Goal: Task Accomplishment & Management: Complete application form

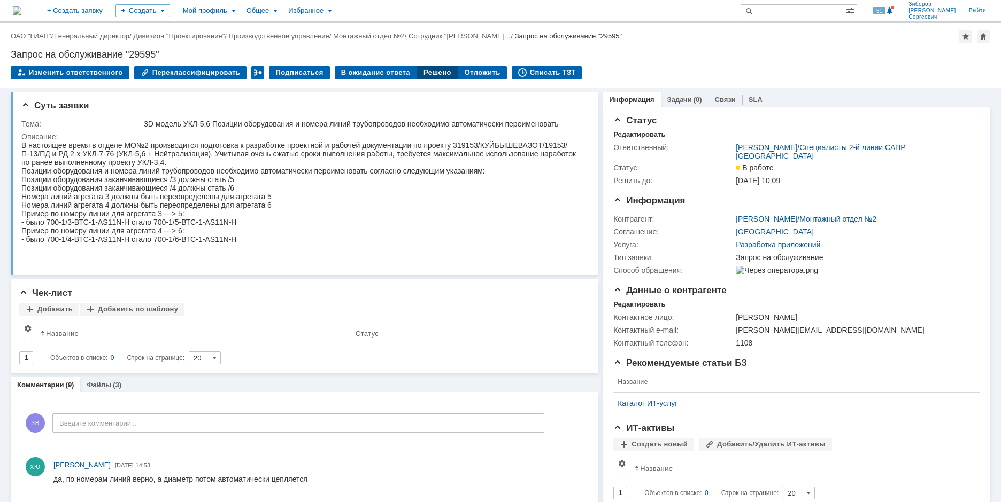
click at [431, 72] on div "Решено" at bounding box center [437, 72] width 41 height 13
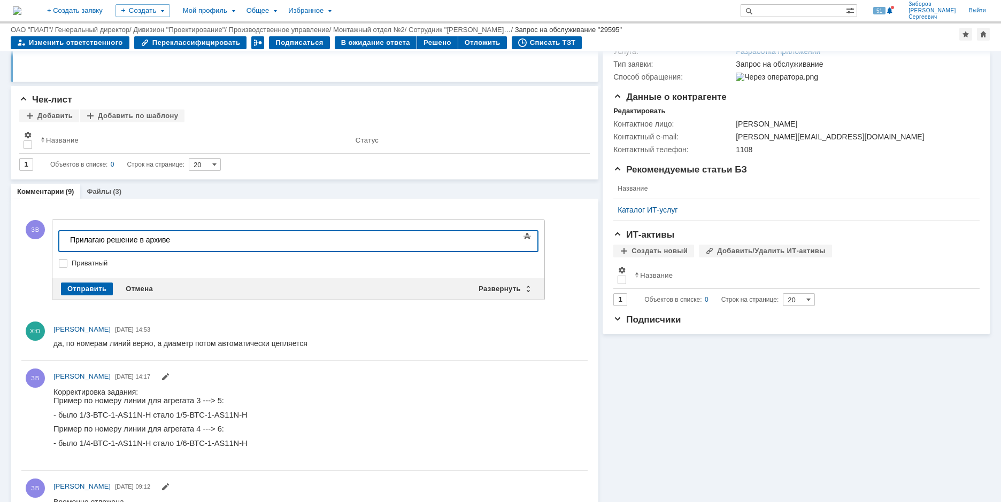
scroll to position [214, 0]
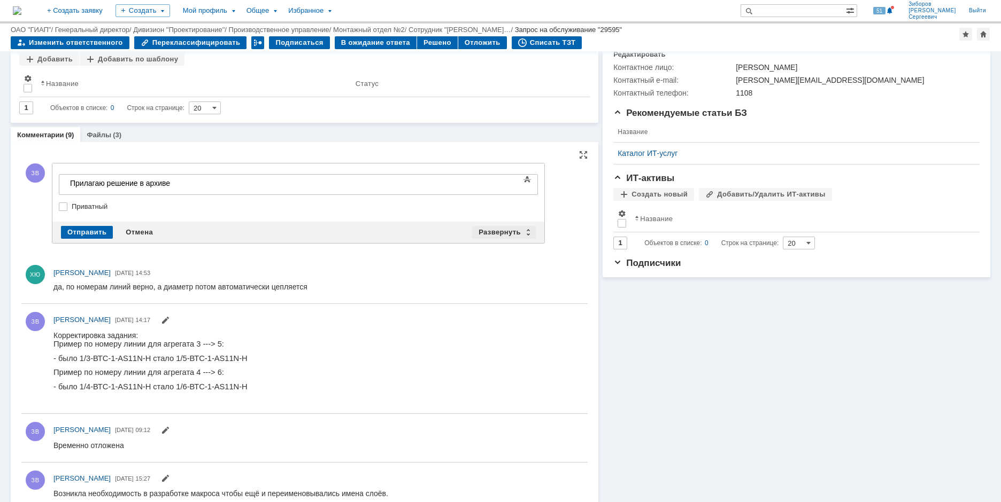
click at [502, 228] on div "Развернуть" at bounding box center [504, 232] width 64 height 13
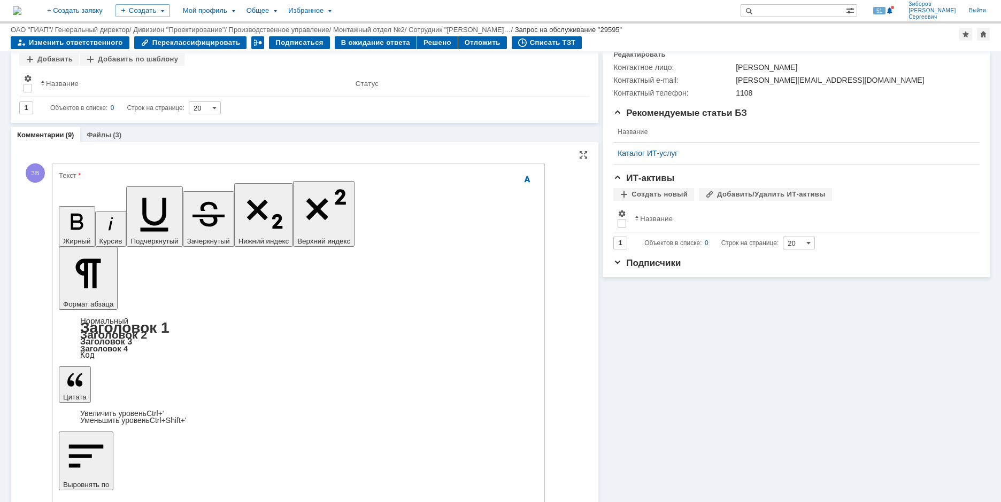
scroll to position [0, 0]
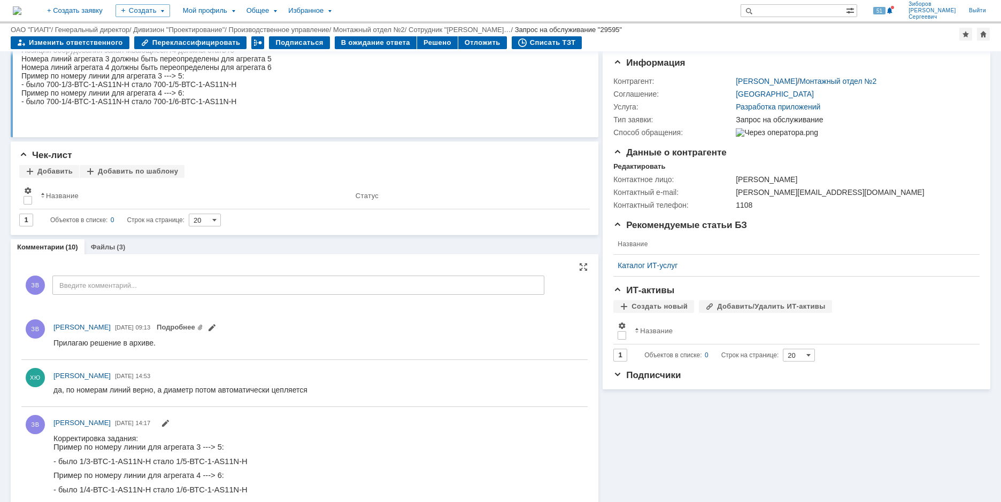
scroll to position [160, 0]
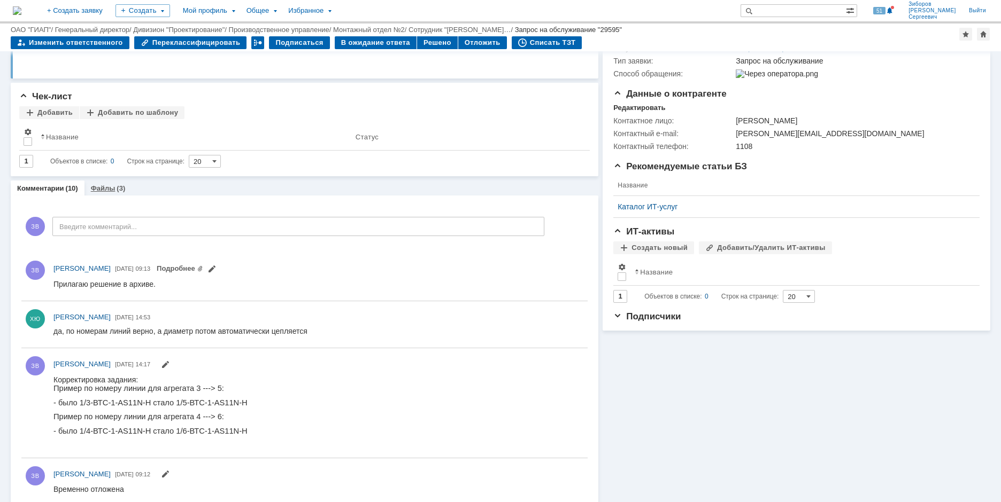
click at [106, 189] on link "Файлы" at bounding box center [103, 188] width 25 height 8
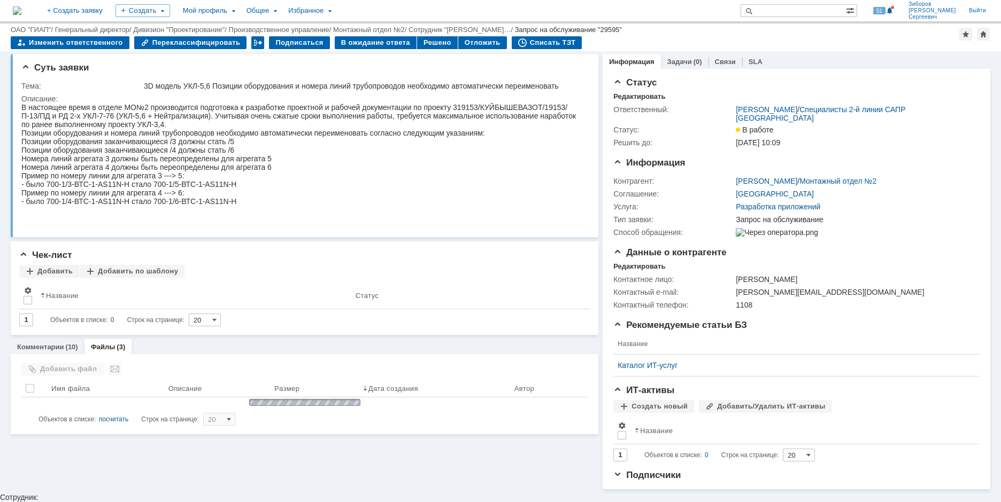
scroll to position [57, 0]
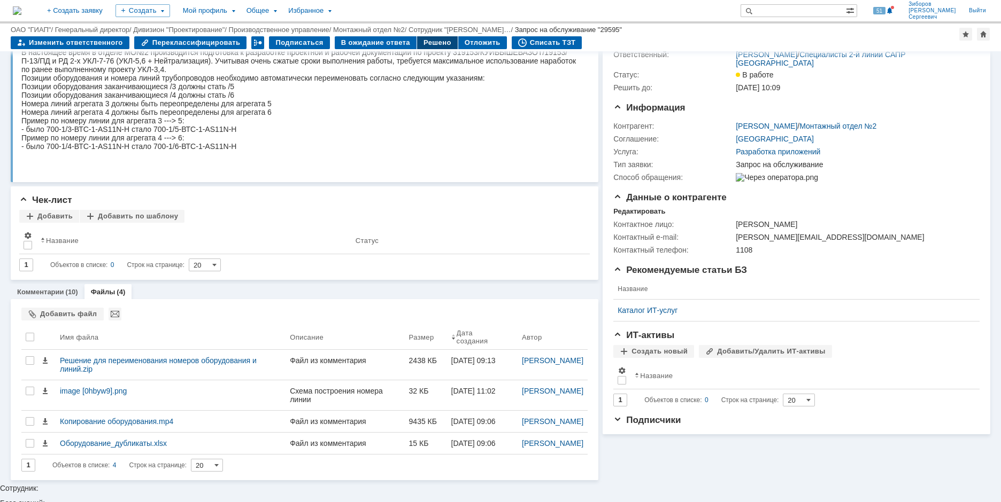
click at [429, 44] on div "Решено" at bounding box center [437, 42] width 41 height 13
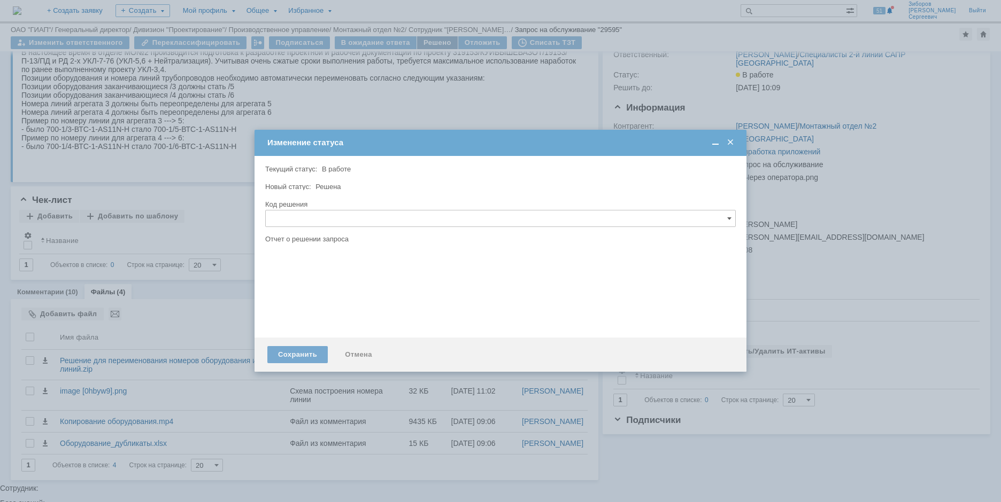
scroll to position [0, 0]
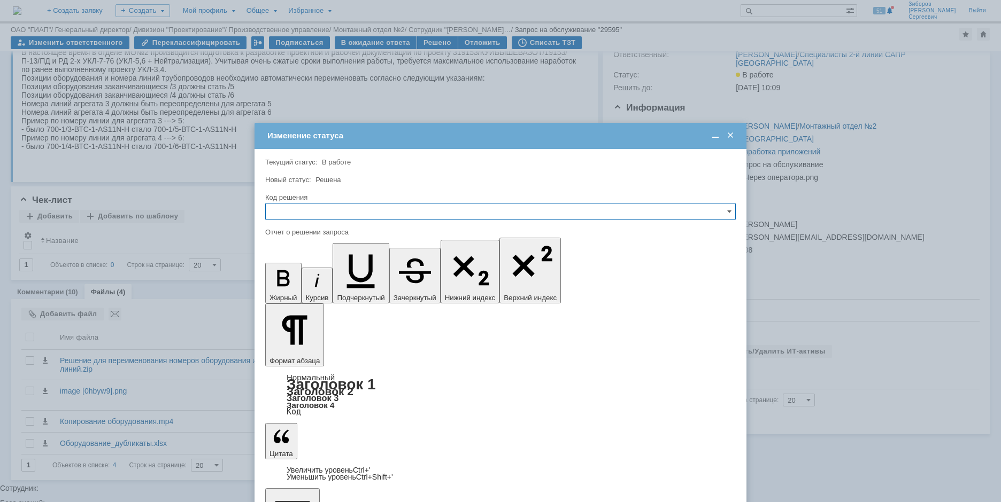
click at [398, 215] on input "text" at bounding box center [500, 211] width 470 height 17
click at [299, 280] on span "Решено" at bounding box center [500, 284] width 456 height 9
type input "Решено"
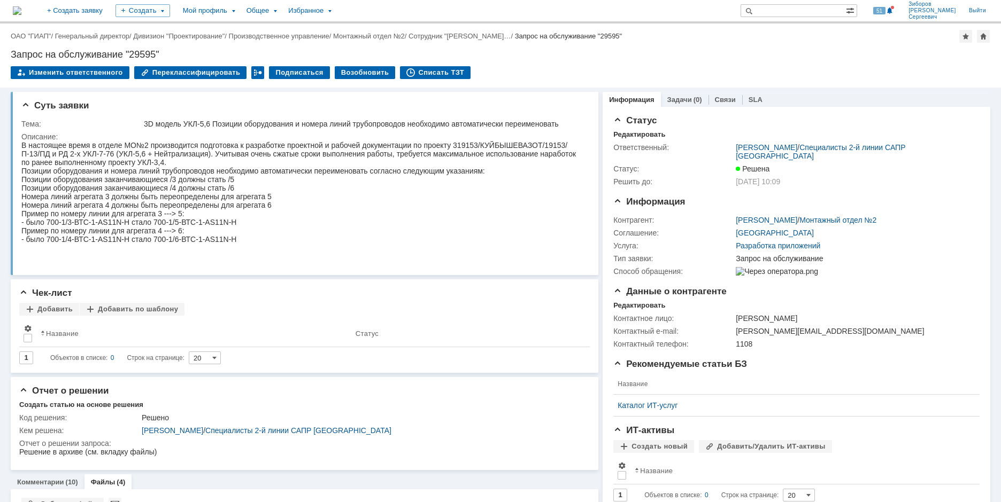
click at [21, 12] on img at bounding box center [17, 10] width 9 height 9
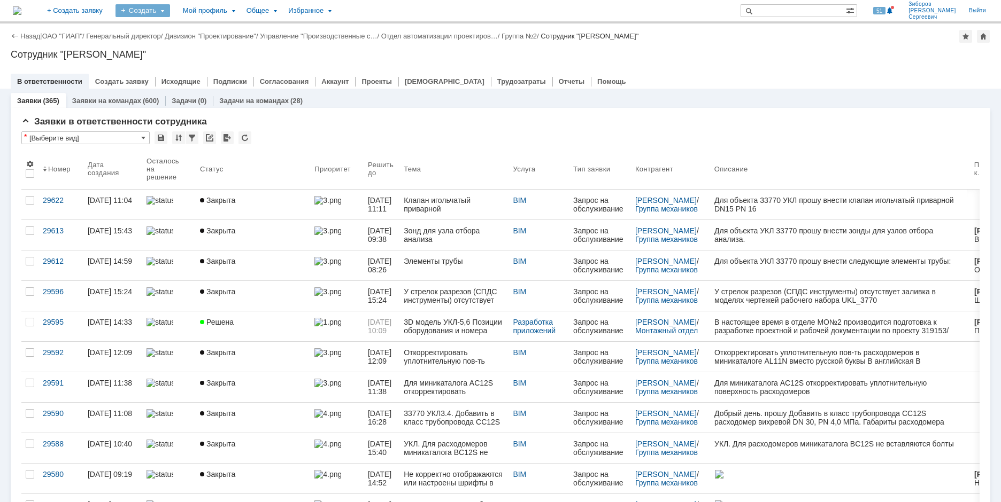
click at [170, 13] on div "Создать" at bounding box center [142, 10] width 55 height 13
click at [176, 65] on link "Заявка" at bounding box center [158, 66] width 81 height 13
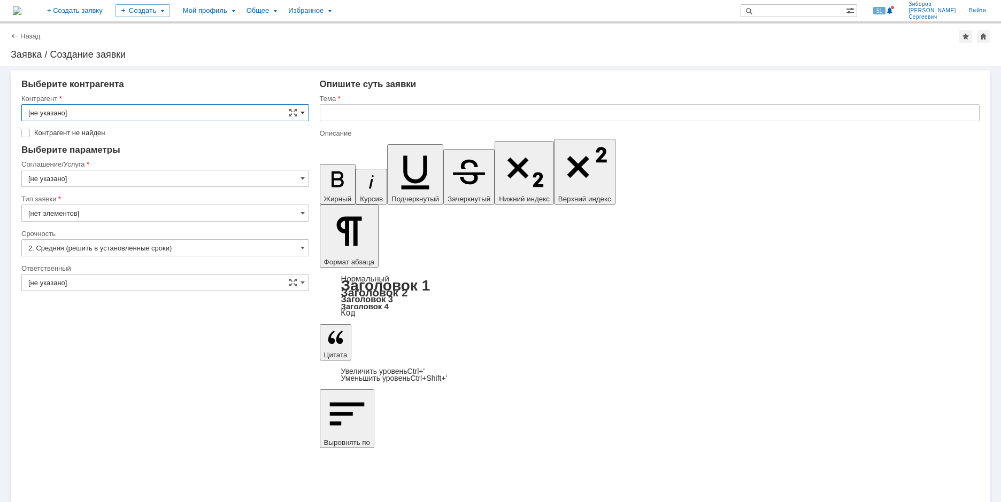
click at [301, 113] on span at bounding box center [302, 113] width 4 height 9
click at [68, 108] on input "text" at bounding box center [165, 112] width 288 height 17
type input "[не указано]"
click at [303, 111] on span at bounding box center [302, 113] width 4 height 9
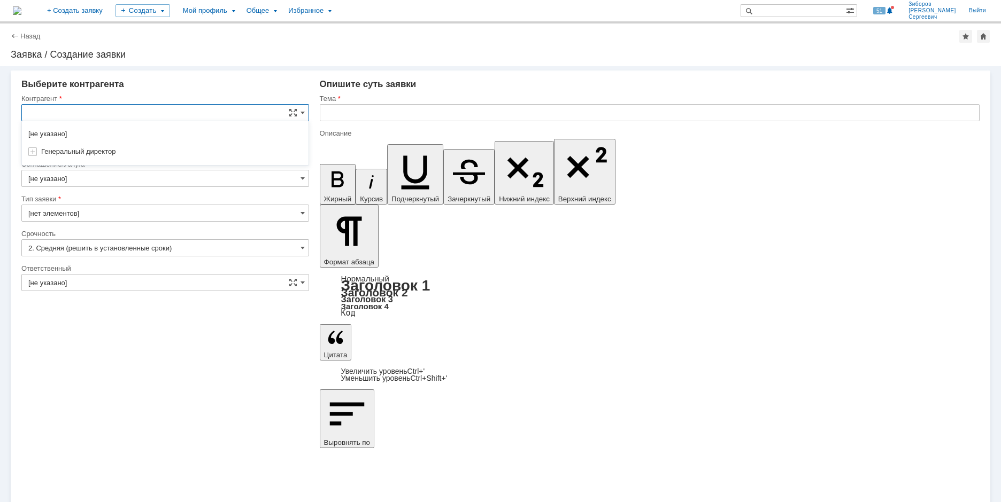
click at [84, 110] on input "text" at bounding box center [165, 112] width 288 height 17
click at [84, 110] on input "Серегин" at bounding box center [165, 112] width 288 height 17
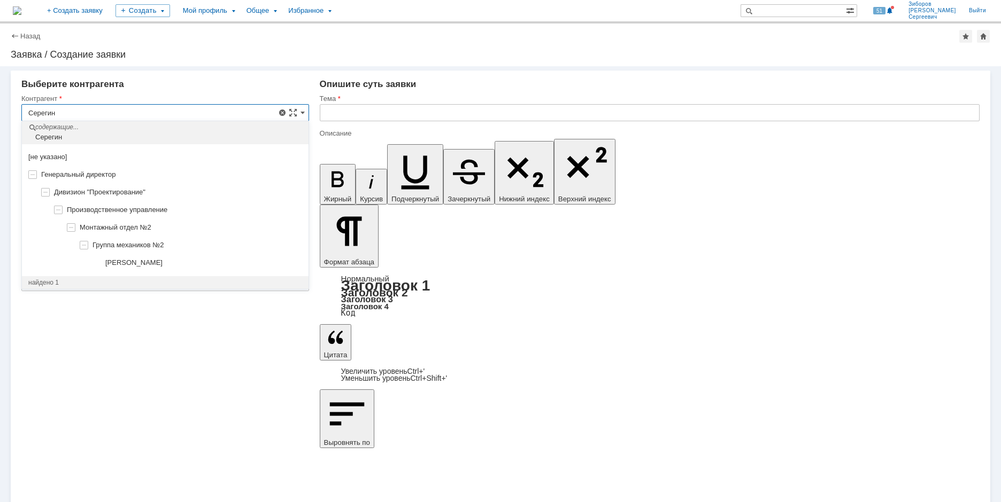
click at [149, 261] on span "[PERSON_NAME]" at bounding box center [133, 263] width 57 height 8
type input "[PERSON_NAME]"
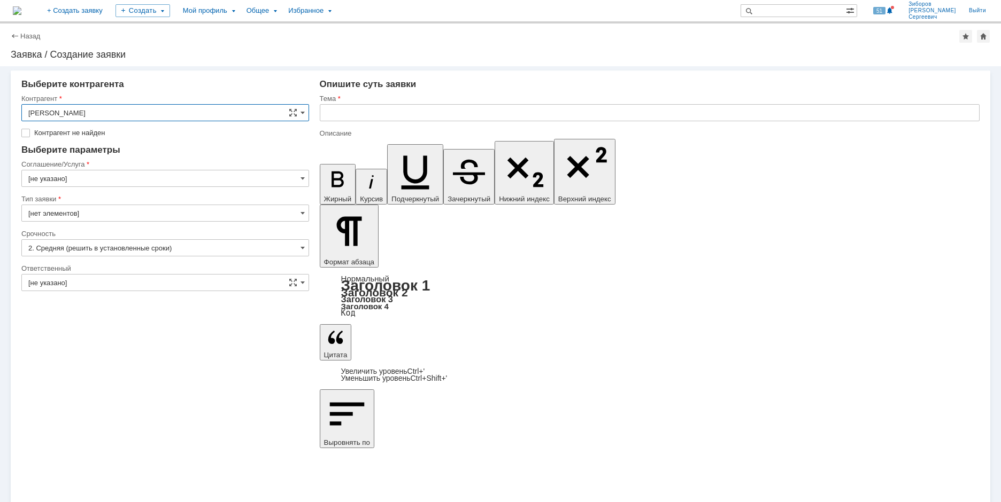
type input "[GEOGRAPHIC_DATA]"
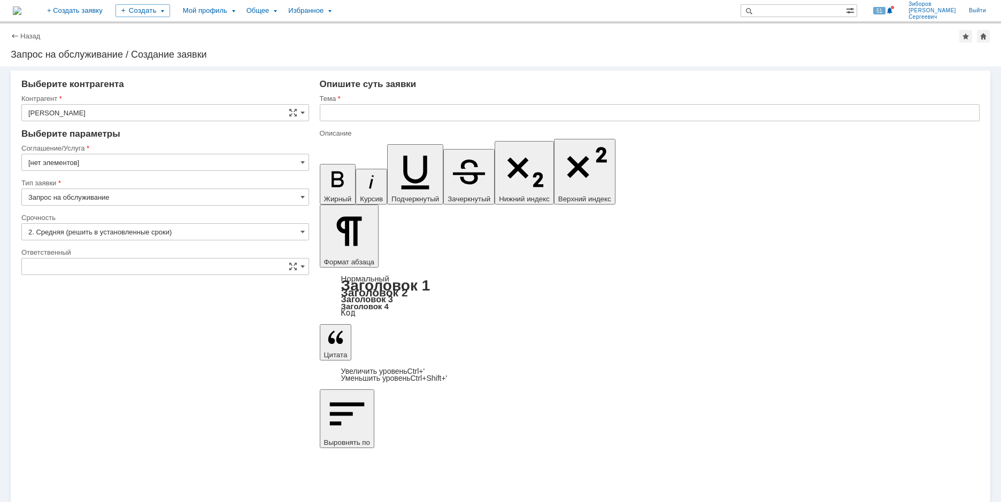
type input "[не указано]"
click at [298, 166] on input "[GEOGRAPHIC_DATA]" at bounding box center [165, 162] width 288 height 17
click at [50, 234] on span "BIM" at bounding box center [165, 232] width 274 height 9
type input "BIM"
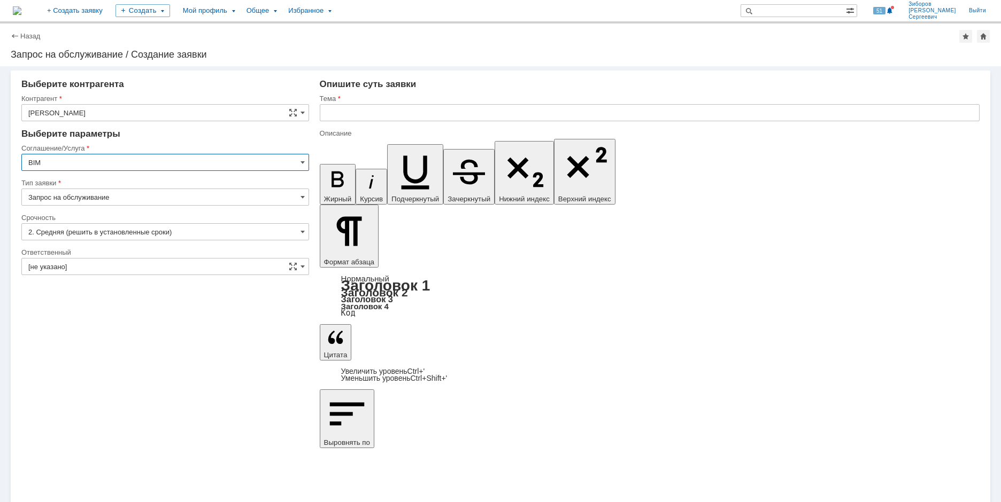
click at [350, 121] on input "text" at bounding box center [650, 112] width 660 height 17
type input "П"
type input "Настройка отчёта Спецификация изделий для рабочего набора UKL_3770"
click at [401, 113] on input "Настройка отчёта Спецификация изделий для рабочего набора UKL_3770" at bounding box center [650, 112] width 660 height 17
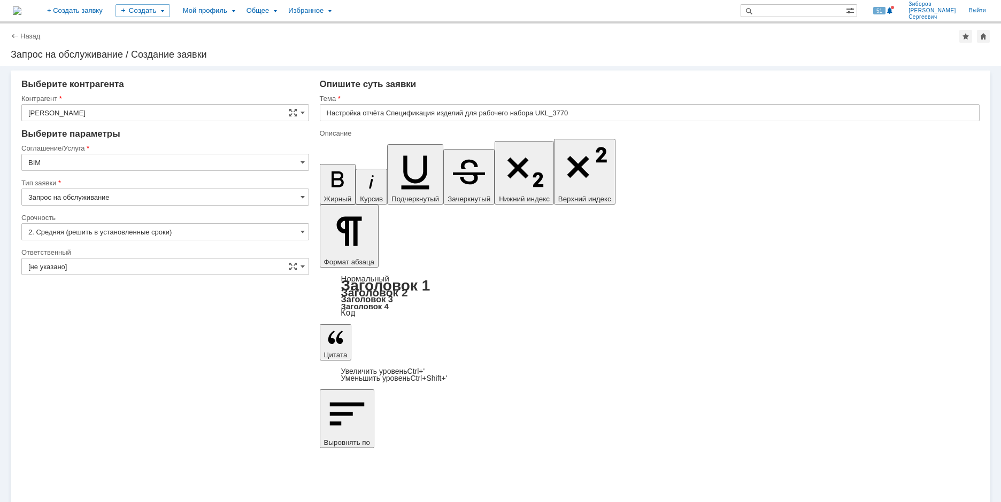
drag, startPoint x: 1197, startPoint y: 3906, endPoint x: 850, endPoint y: 3761, distance: 376.4
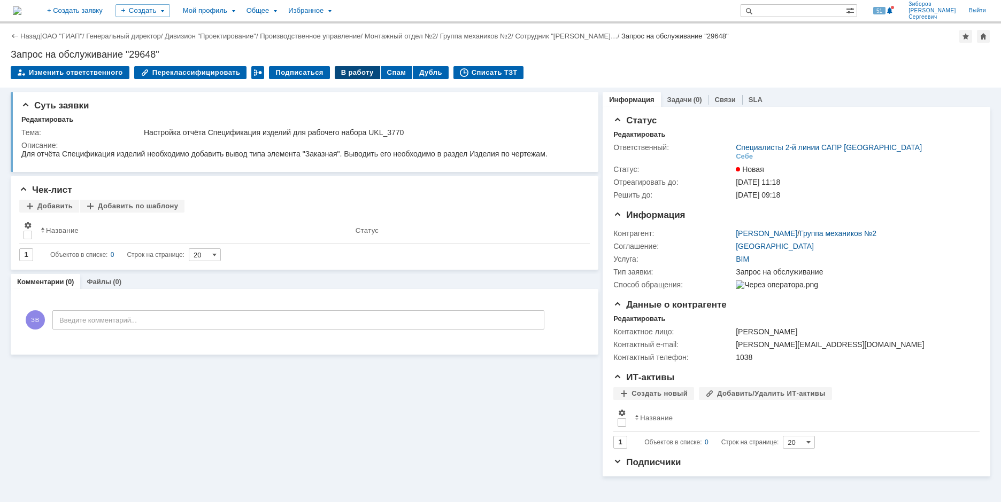
click at [352, 69] on div "В работу" at bounding box center [357, 72] width 45 height 13
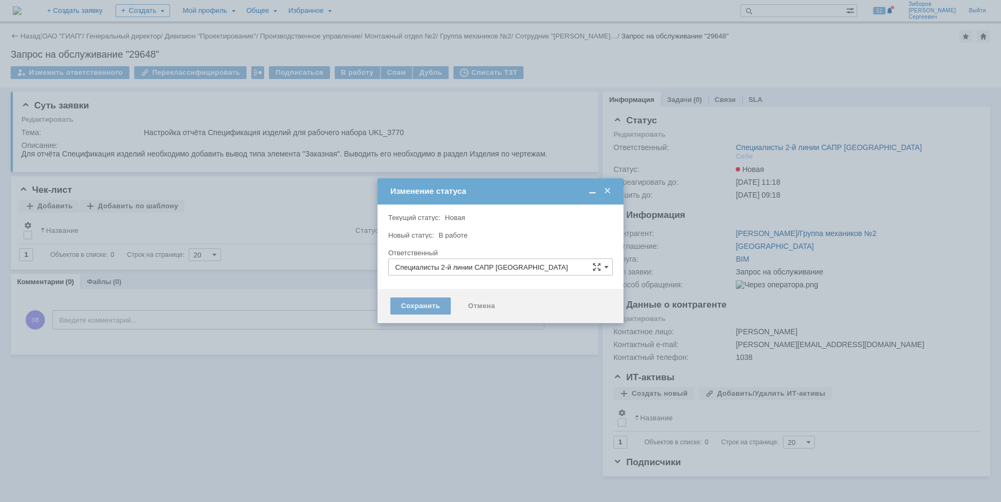
type input "[PERSON_NAME]"
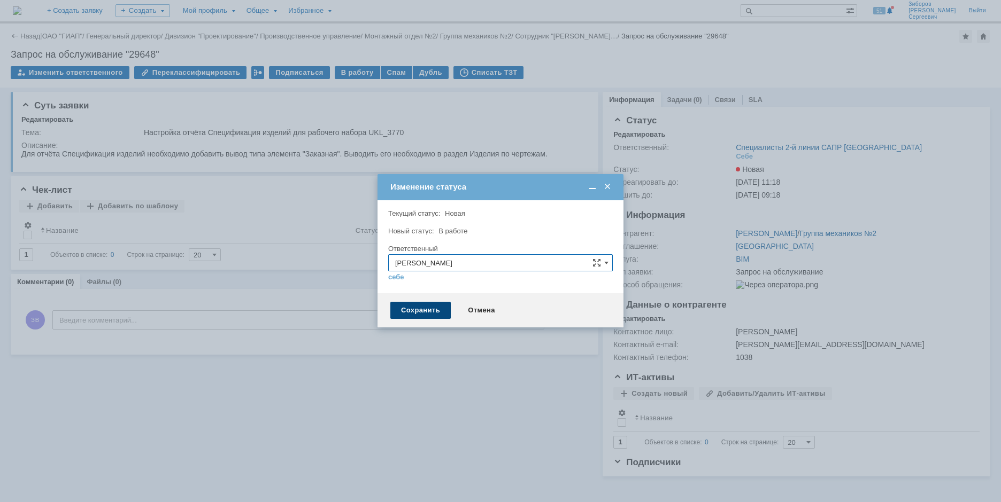
click at [428, 314] on div "Сохранить" at bounding box center [420, 310] width 60 height 17
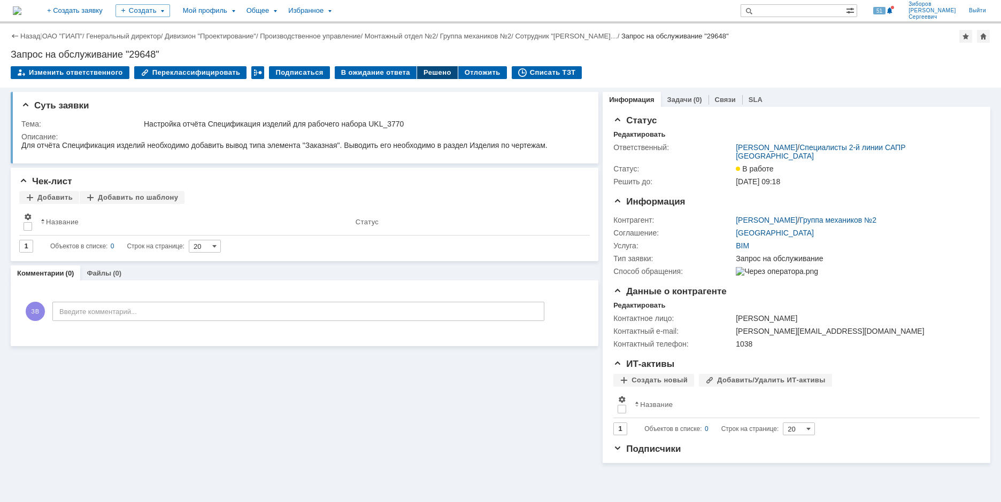
click at [423, 73] on div "Решено" at bounding box center [437, 72] width 41 height 13
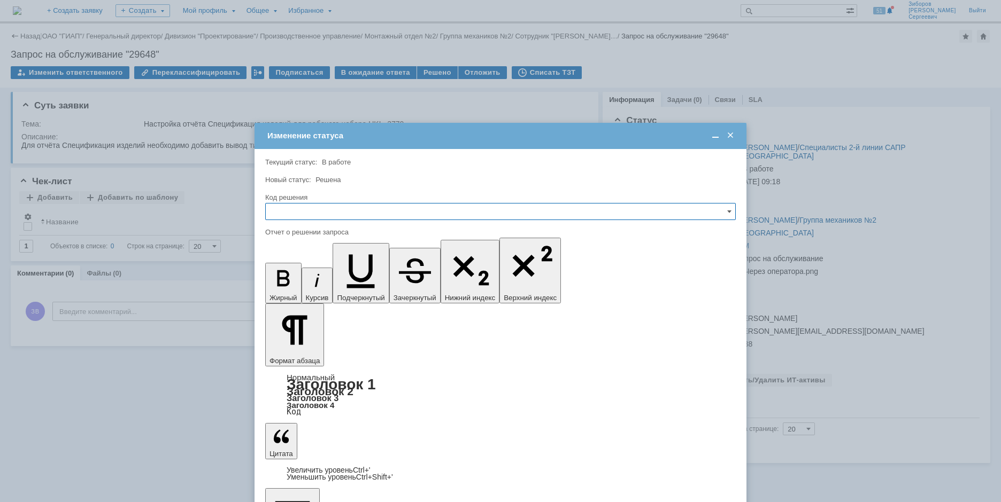
click at [304, 210] on input "text" at bounding box center [500, 211] width 470 height 17
click at [298, 282] on span "Решено" at bounding box center [500, 284] width 456 height 9
type input "Решено"
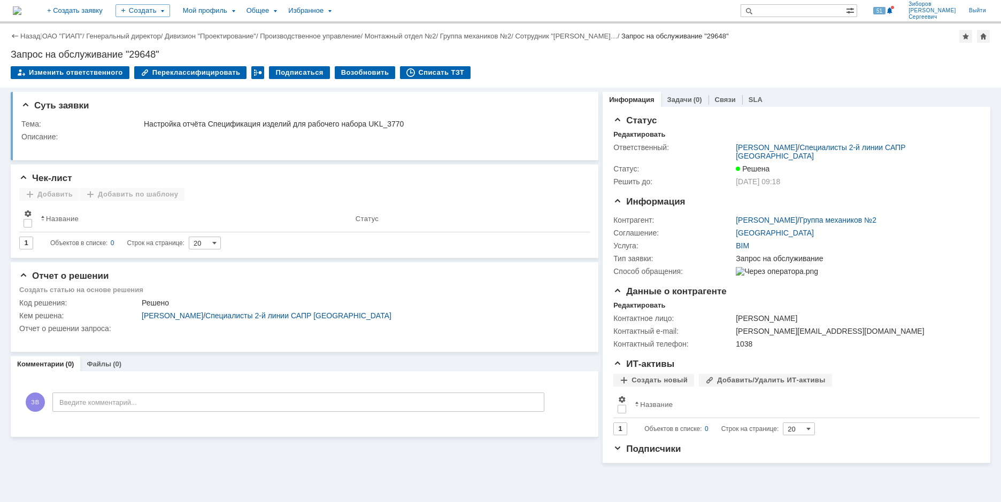
scroll to position [0, 0]
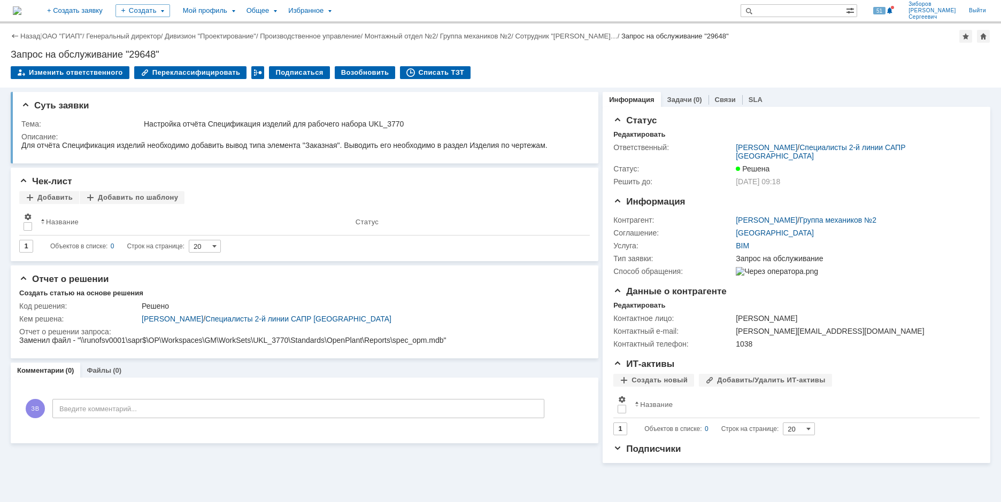
click at [21, 8] on img at bounding box center [17, 10] width 9 height 9
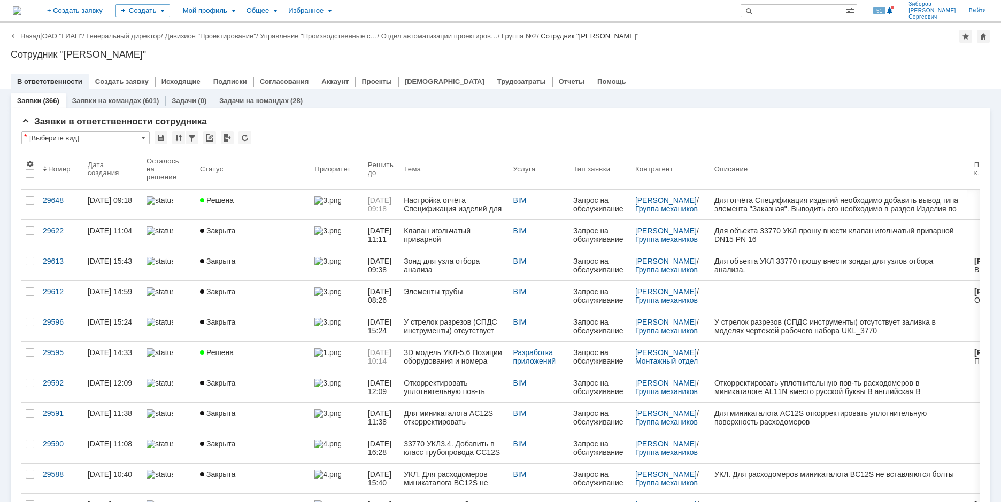
click at [117, 100] on link "Заявки на командах" at bounding box center [106, 101] width 69 height 8
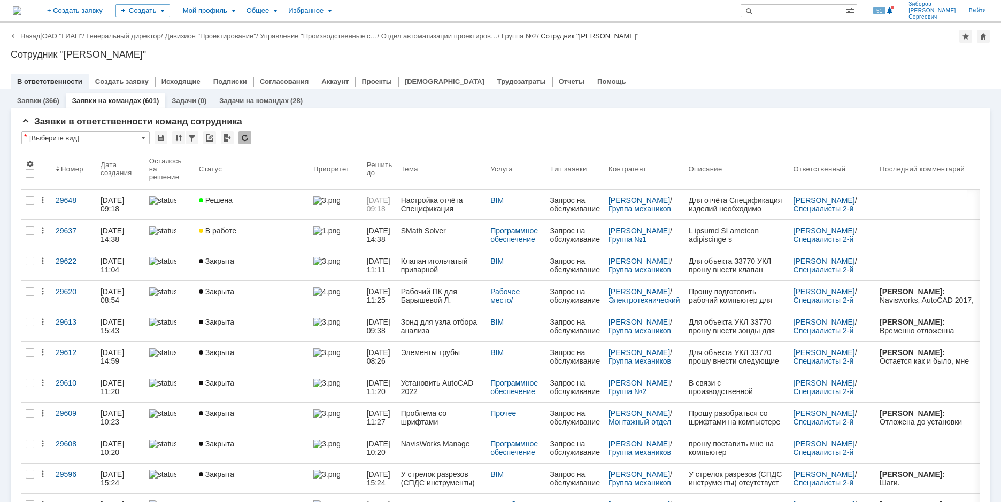
click at [44, 96] on div "Заявки (366)" at bounding box center [38, 101] width 55 height 16
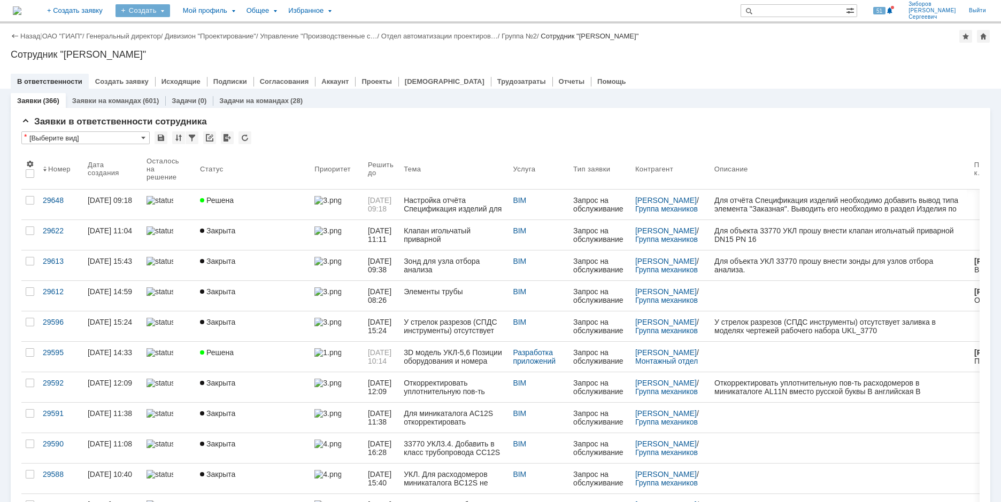
click at [170, 6] on div "Создать" at bounding box center [142, 10] width 55 height 13
click at [198, 65] on link "Заявка" at bounding box center [158, 66] width 81 height 13
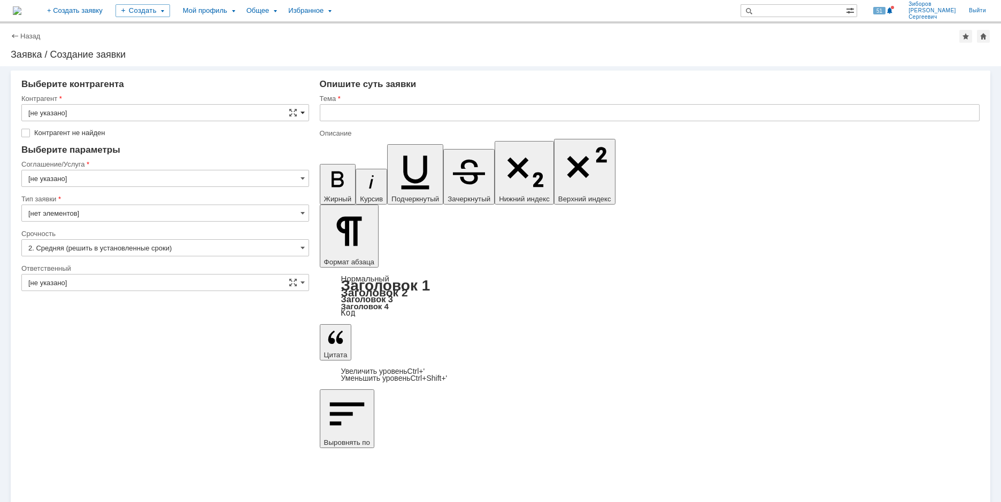
click at [302, 111] on span at bounding box center [302, 113] width 4 height 9
click at [92, 106] on input "text" at bounding box center [165, 112] width 288 height 17
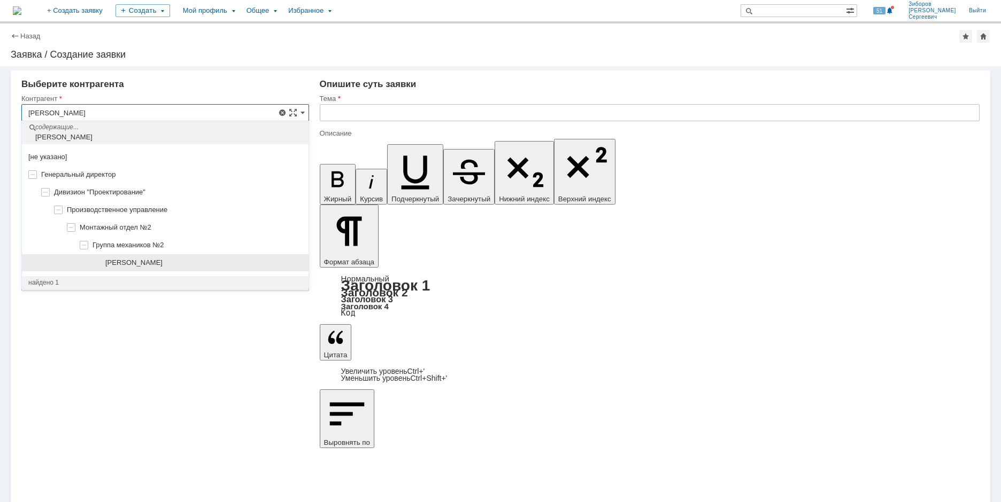
click at [162, 262] on span "[PERSON_NAME]" at bounding box center [133, 263] width 57 height 8
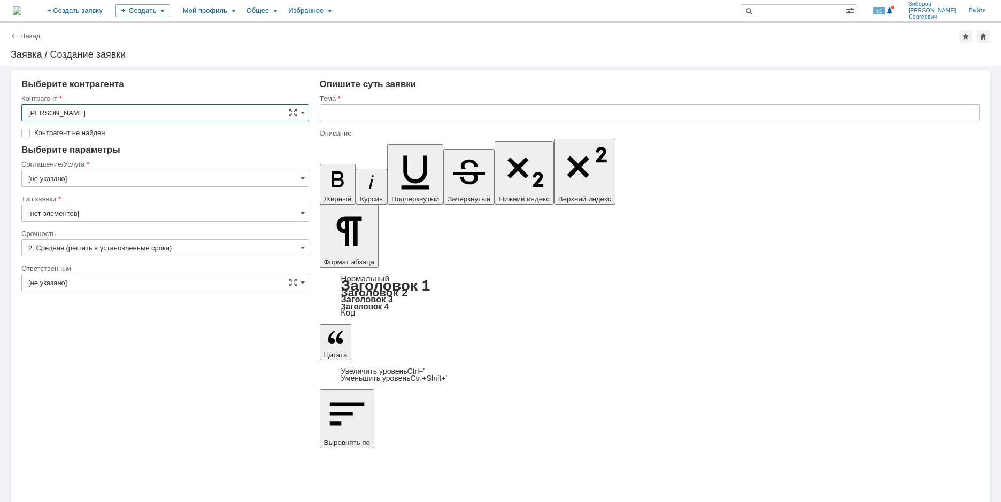
type input "[PERSON_NAME]"
type input "[GEOGRAPHIC_DATA]"
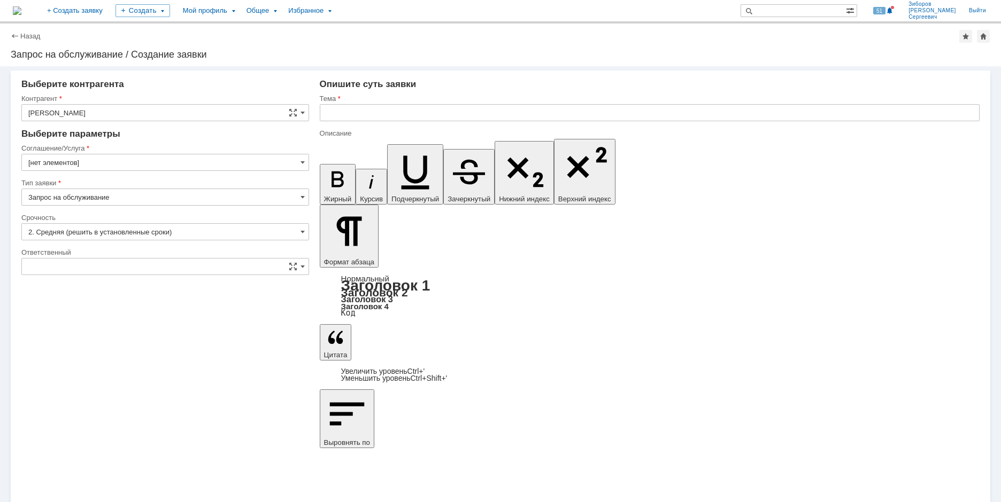
type input "[GEOGRAPHIC_DATA]"
type input "[нет элементов]"
type input "[не указано]"
click at [298, 158] on input "[GEOGRAPHIC_DATA]" at bounding box center [165, 162] width 288 height 17
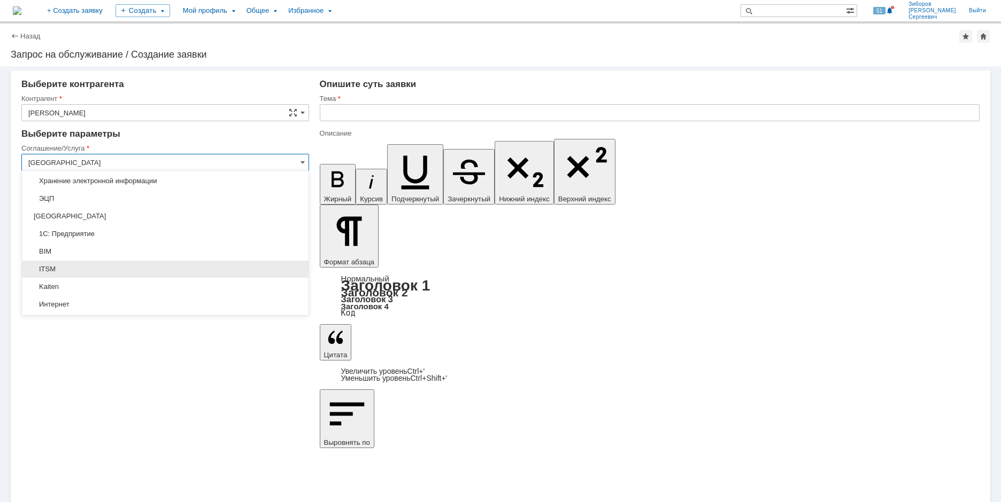
scroll to position [357, 0]
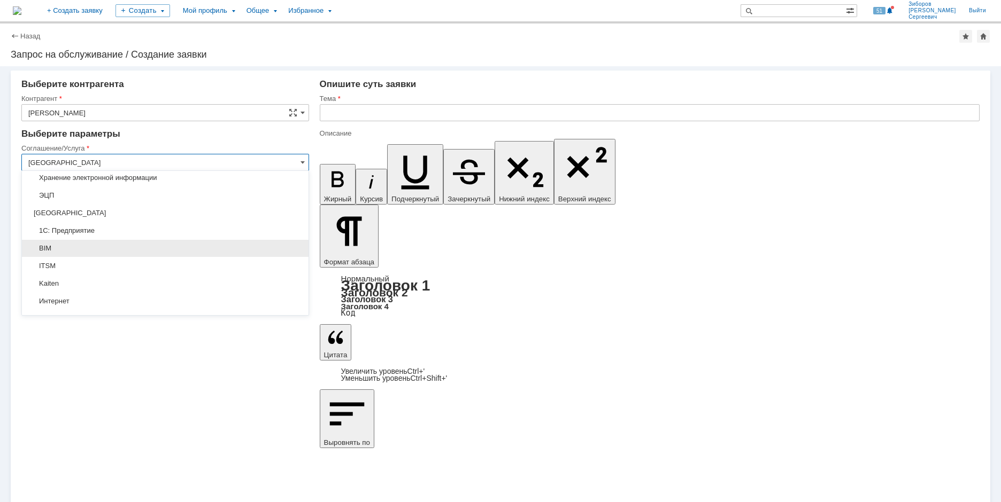
click at [60, 250] on span "BIM" at bounding box center [165, 248] width 274 height 9
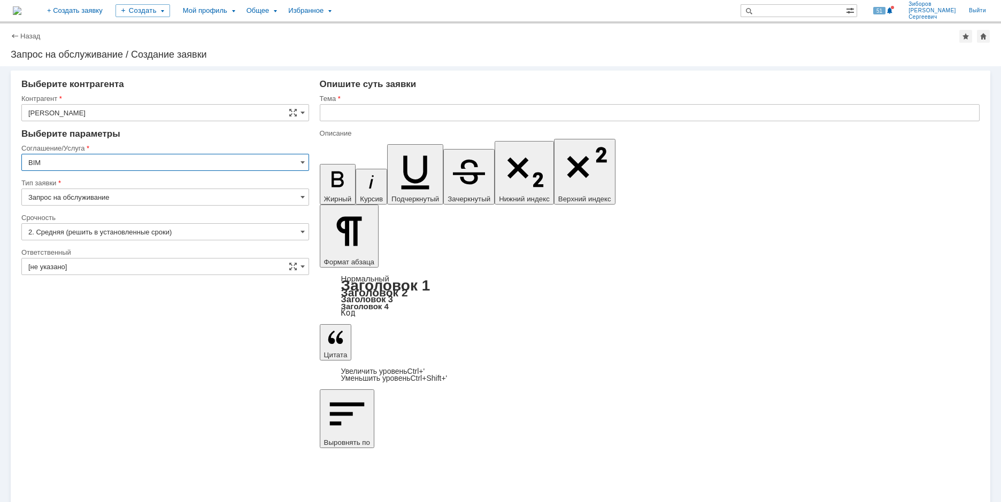
type input "BIM"
click at [370, 115] on input "text" at bounding box center [650, 112] width 660 height 17
type input "Настройка отчёта "Заказная спецификация" для рабочего набора UKL_3770"
click at [422, 111] on input "Настройка отчёта "Заказная спецификация" для рабочего набора UKL_3770" at bounding box center [650, 112] width 660 height 17
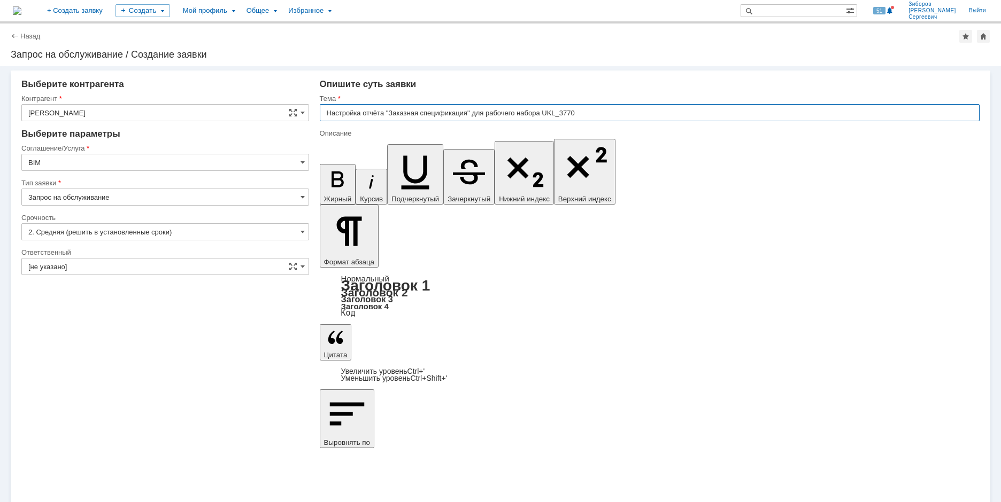
click at [421, 111] on input "Настройка отчёта "Заказная спецификация" для рабочего набора UKL_3770" at bounding box center [650, 112] width 660 height 17
click at [387, 112] on input "Настройка отчёта "Спецификация изделий" для рабочего набора UKL_3770" at bounding box center [650, 112] width 660 height 17
type input "Настройка отчёта "Спецификация изделий" для рабочего набора UKL_3770"
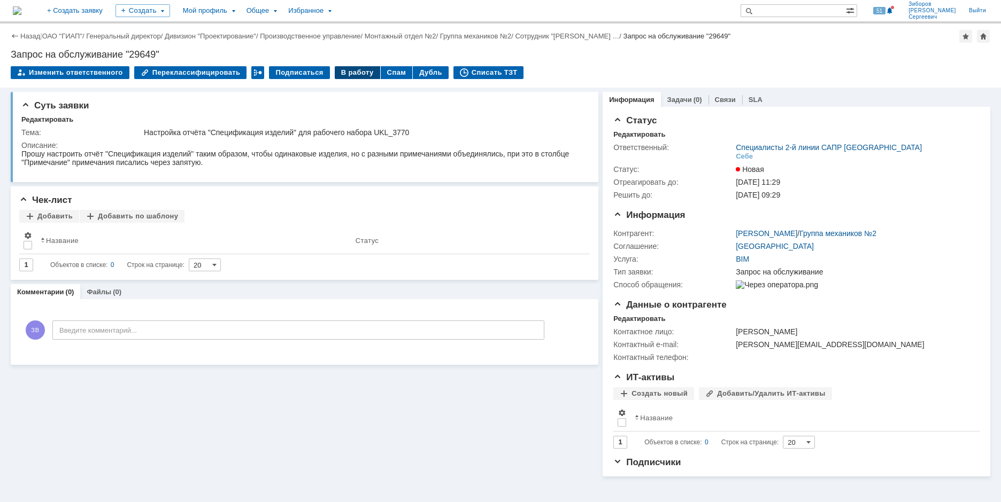
click at [350, 75] on div "В работу" at bounding box center [357, 72] width 45 height 13
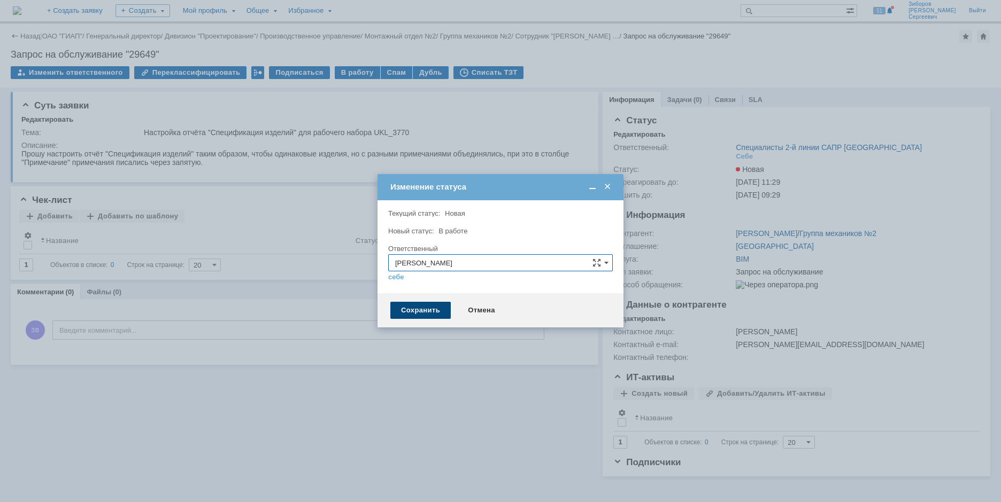
click at [408, 311] on div "Сохранить" at bounding box center [420, 310] width 60 height 17
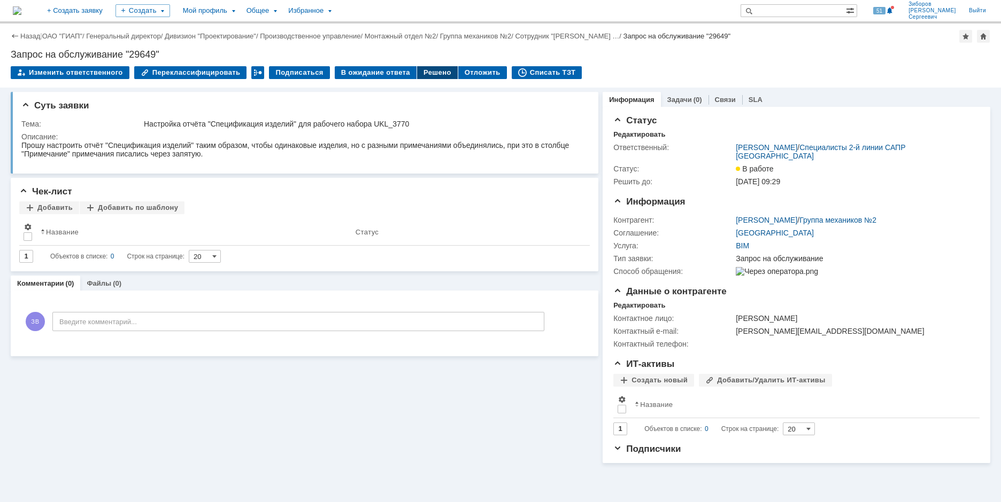
click at [420, 72] on div "Решено" at bounding box center [437, 72] width 41 height 13
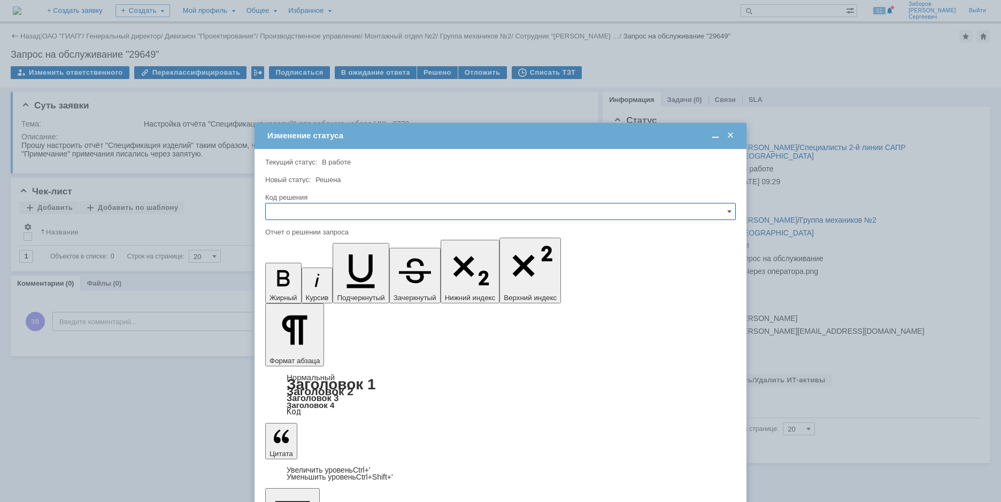
click at [301, 210] on input "text" at bounding box center [500, 211] width 470 height 17
click at [299, 288] on span "Решено" at bounding box center [500, 284] width 456 height 9
type input "Решено"
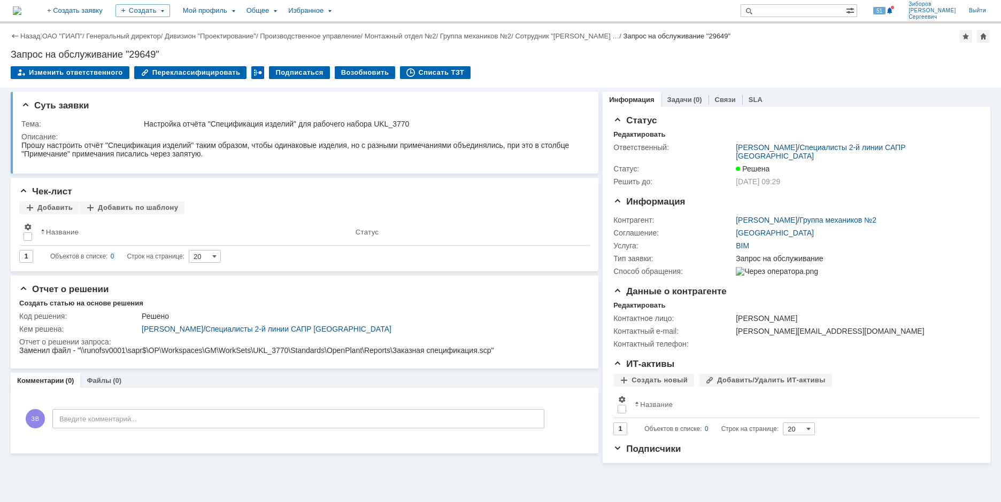
scroll to position [0, 0]
click at [21, 14] on img at bounding box center [17, 10] width 9 height 9
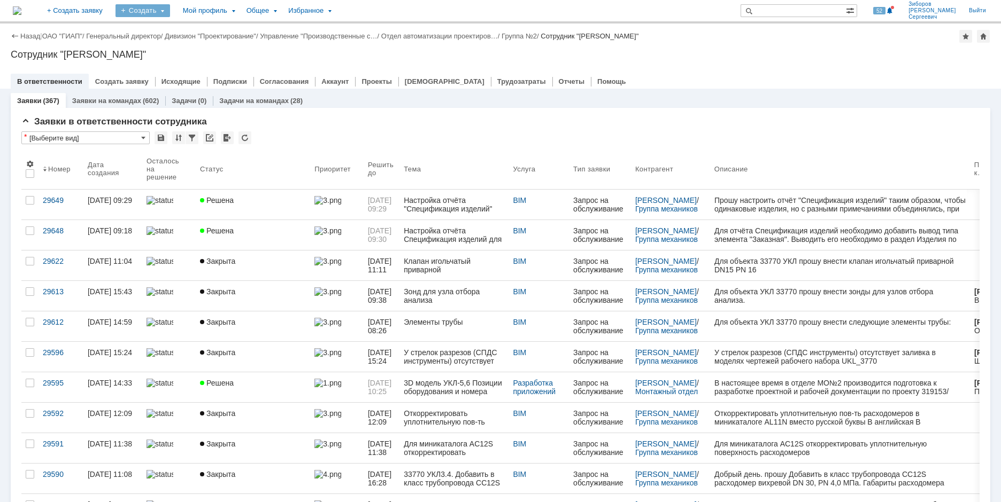
click at [170, 13] on div "Создать" at bounding box center [142, 10] width 55 height 13
click at [198, 60] on link "Заявка" at bounding box center [158, 66] width 81 height 13
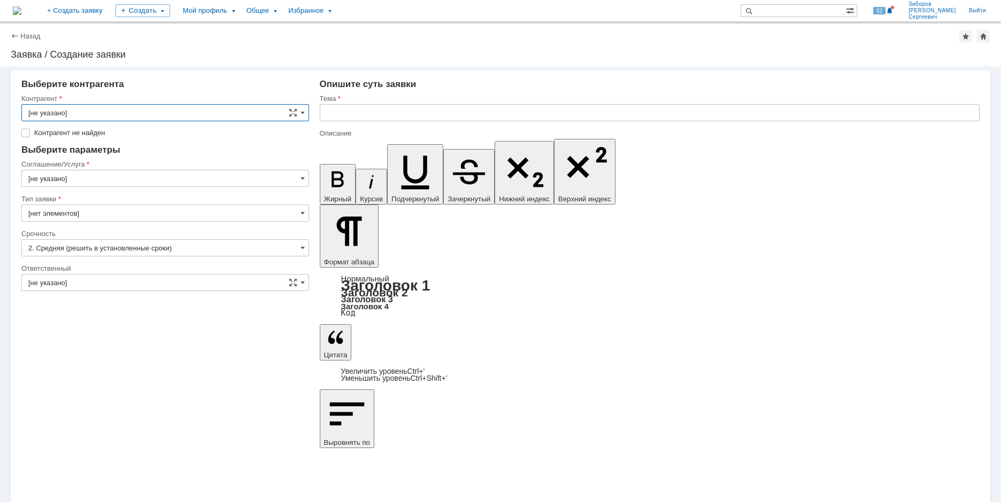
click at [299, 111] on input "[не указано]" at bounding box center [165, 112] width 288 height 17
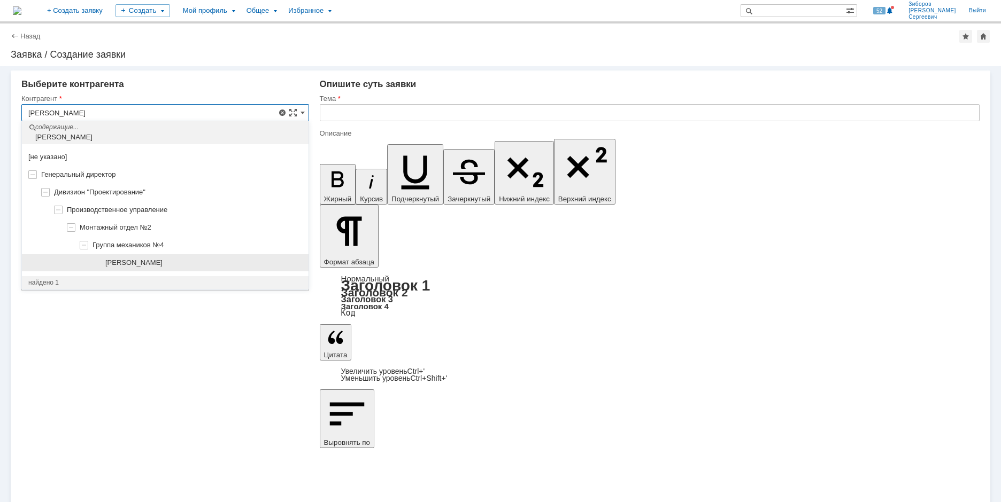
click at [162, 265] on span "[PERSON_NAME]" at bounding box center [133, 263] width 57 height 8
type input "[PERSON_NAME]"
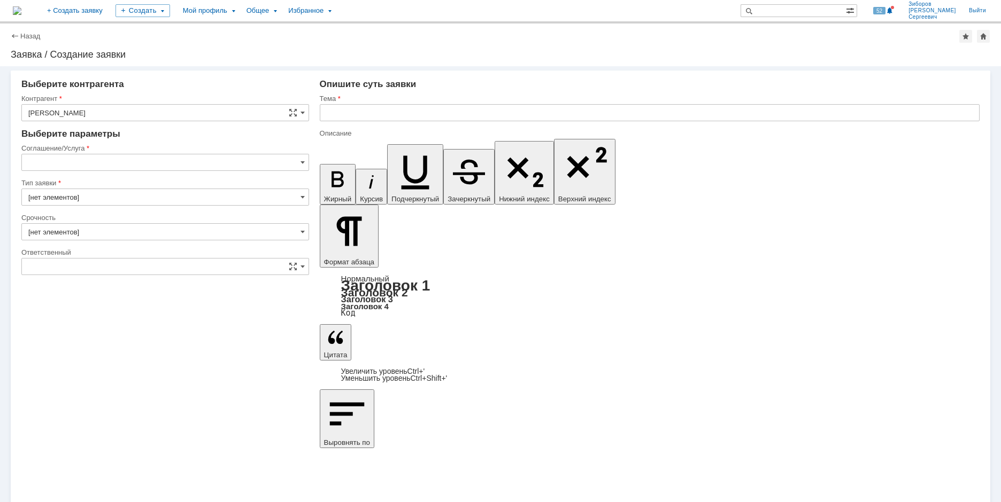
type input "2. Средняя (решить в установленные сроки)"
type input "[нет элементов]"
type input "[не указано]"
click at [305, 163] on input "[не указано]" at bounding box center [165, 162] width 288 height 17
click at [67, 235] on span "BIM" at bounding box center [165, 235] width 274 height 9
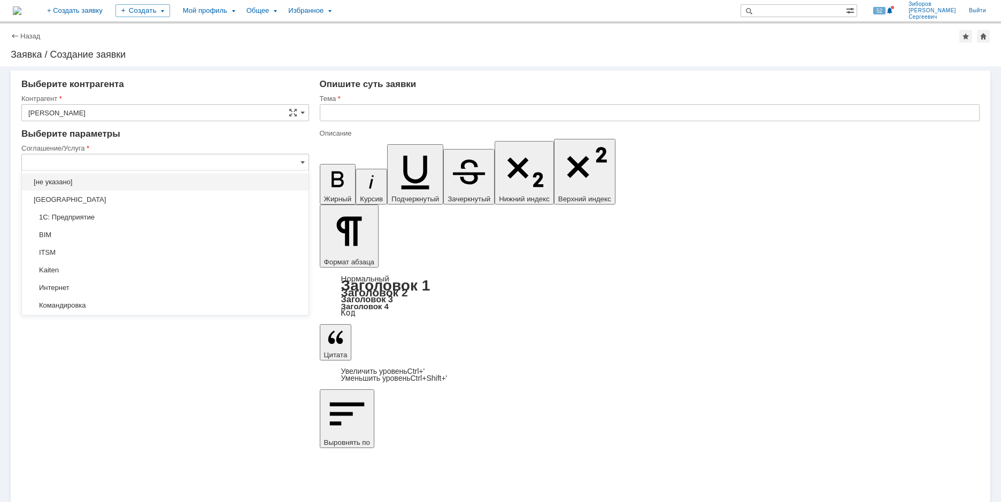
type input "BIM"
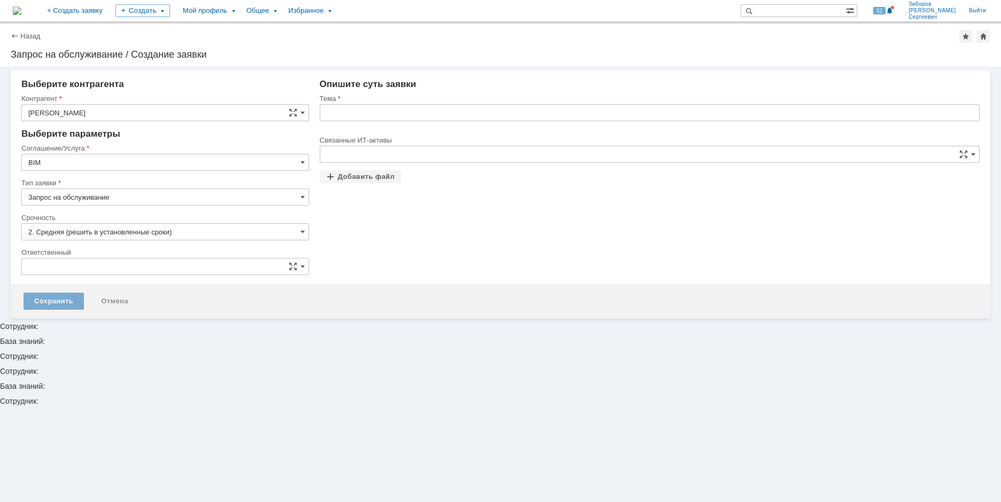
type input "[не указано]"
type input "[нет элементов]"
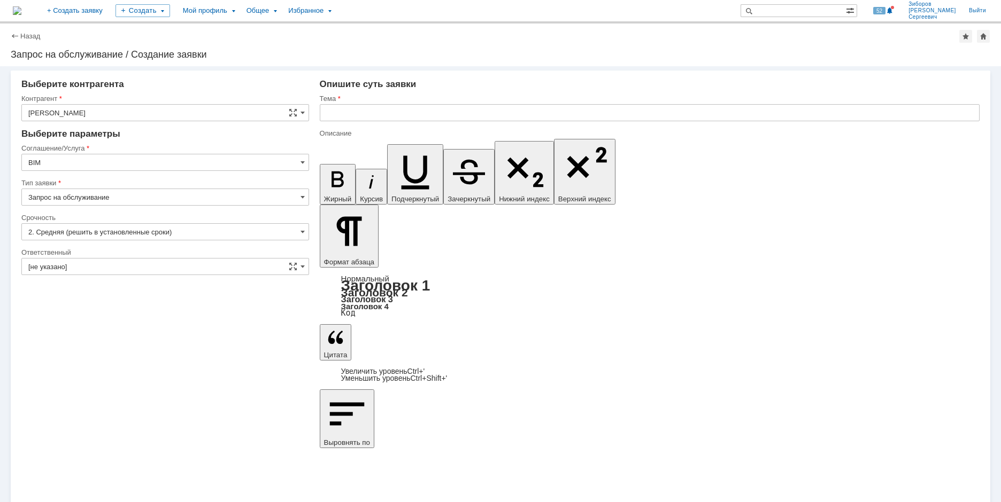
type input "BIM"
click at [358, 115] on input "text" at bounding box center [650, 112] width 660 height 17
type input "Т"
click at [516, 110] on input "Создание нового элемента усиливающая накладка в рачбочем наборе UKL_3770" at bounding box center [650, 112] width 660 height 17
click at [625, 118] on input "Создание нового элемента усиливающая накладка в рабочем наборе UKL_3770" at bounding box center [650, 112] width 660 height 17
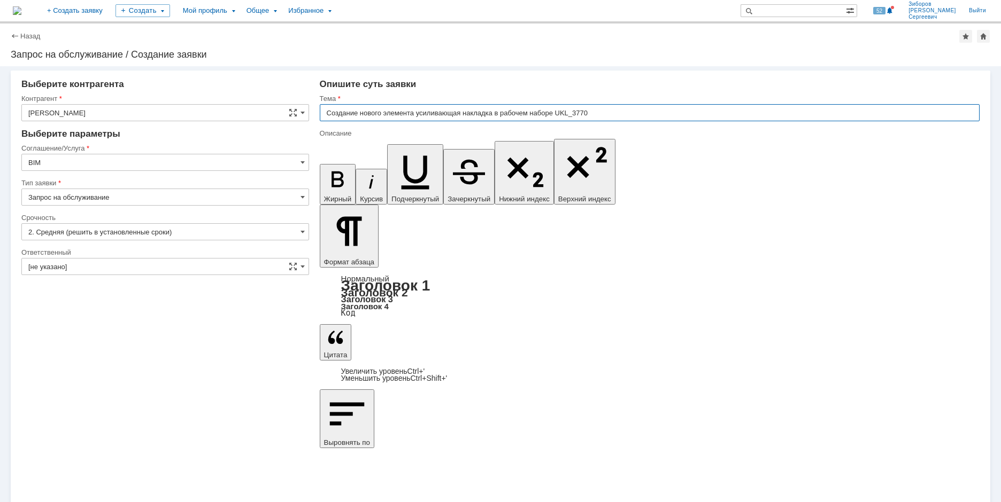
type input "Создание нового элемента усиливающая накладка в рабочем наборе UKL_3770"
click at [617, 116] on input "Создание нового элемента усиливающая накладка в рабочем наборе UKL_3770" at bounding box center [650, 112] width 660 height 17
drag, startPoint x: 602, startPoint y: 112, endPoint x: 324, endPoint y: 120, distance: 278.1
click at [324, 120] on input "Создание нового элемента усиливающая накладка в рабочем наборе UKL_3770" at bounding box center [650, 112] width 660 height 17
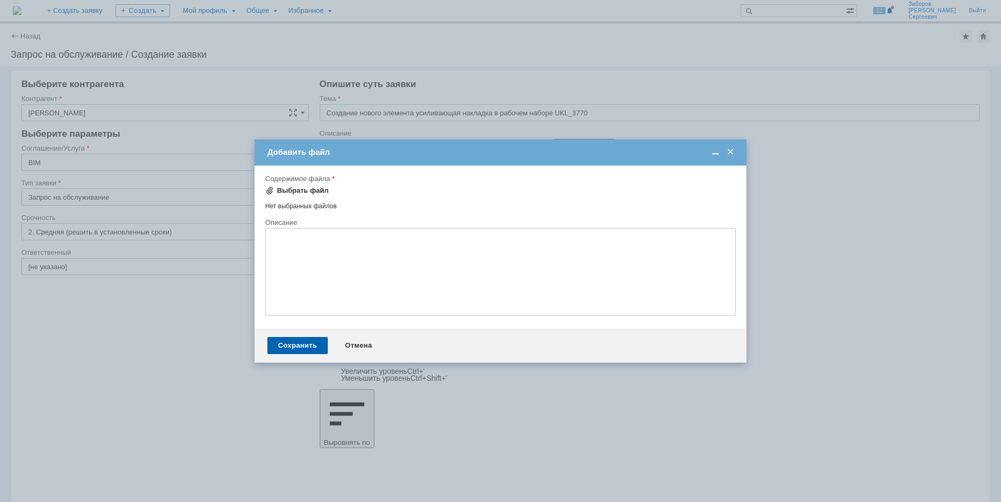
click at [316, 185] on div "Выбрать файл" at bounding box center [297, 190] width 64 height 13
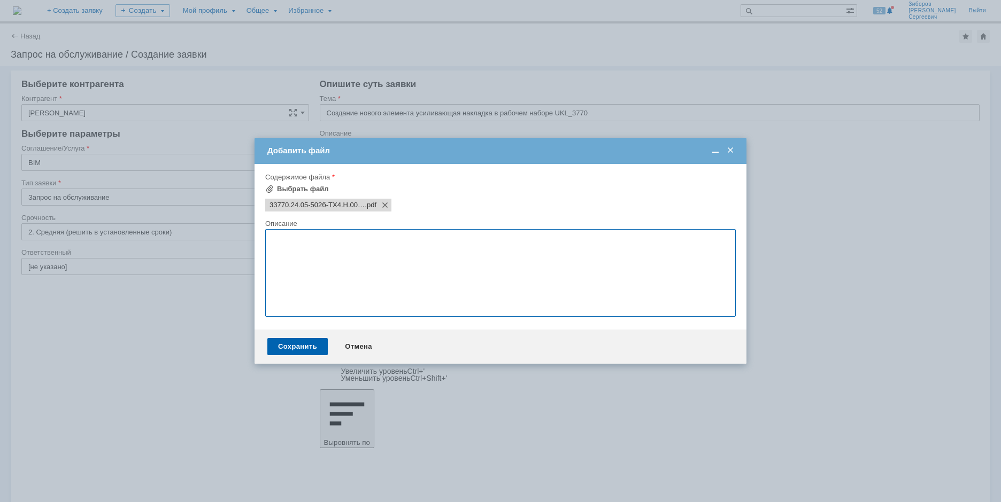
click at [320, 253] on textarea at bounding box center [500, 273] width 470 height 88
click at [339, 238] on textarea at bounding box center [500, 273] width 470 height 88
type textarea "G"
type textarea "Пример накладки"
click at [302, 348] on div "Сохранить" at bounding box center [297, 346] width 60 height 17
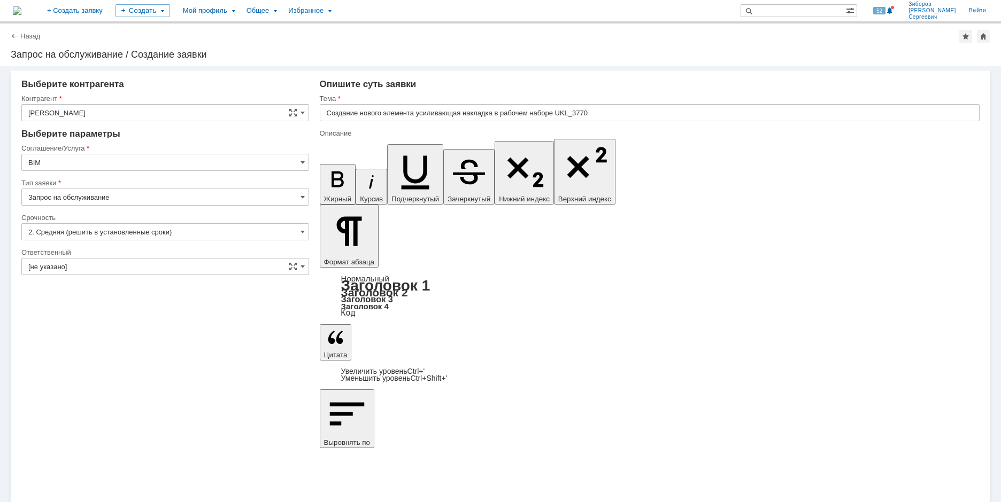
drag, startPoint x: 575, startPoint y: 3768, endPoint x: 781, endPoint y: 3807, distance: 210.0
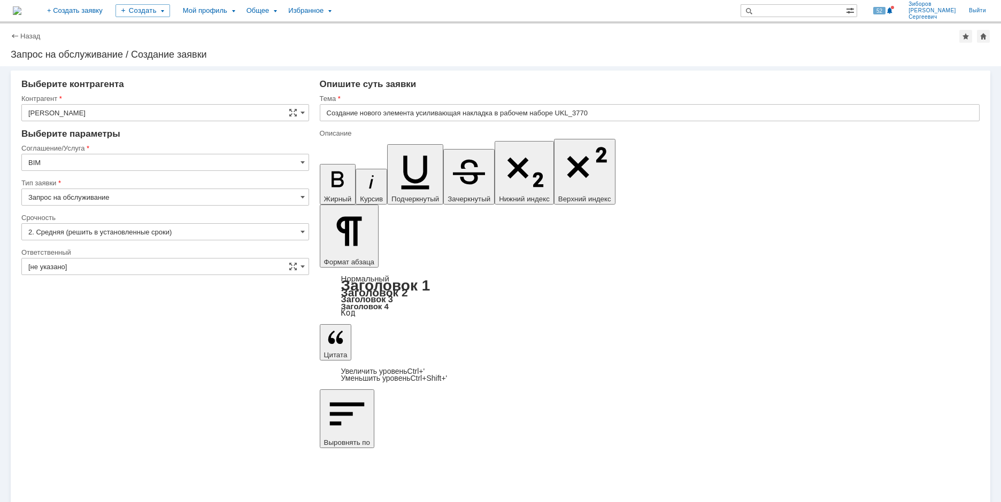
drag, startPoint x: 417, startPoint y: 3768, endPoint x: 486, endPoint y: 3765, distance: 69.6
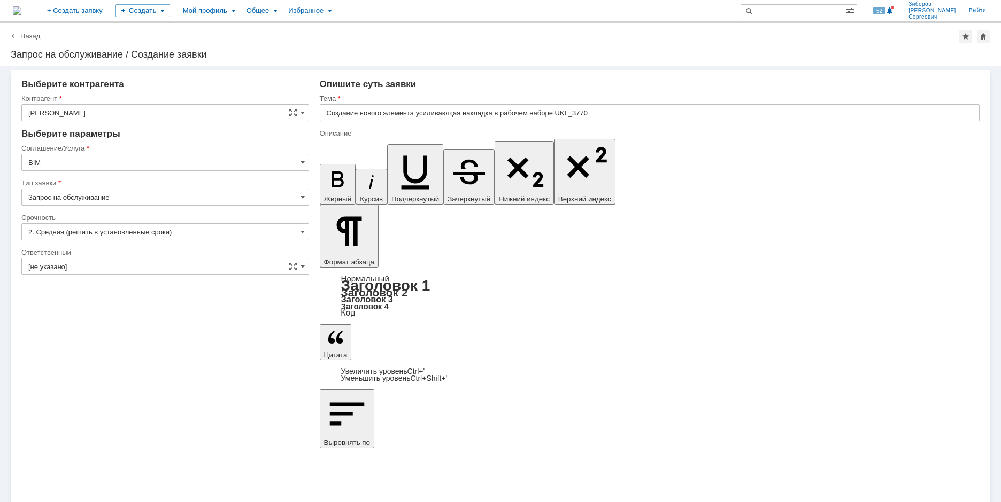
click at [472, 111] on input "Создание нового элемента усиливающая накладка в рабочем наборе UKL_3770" at bounding box center [650, 112] width 660 height 17
drag, startPoint x: 417, startPoint y: 113, endPoint x: 495, endPoint y: 114, distance: 78.0
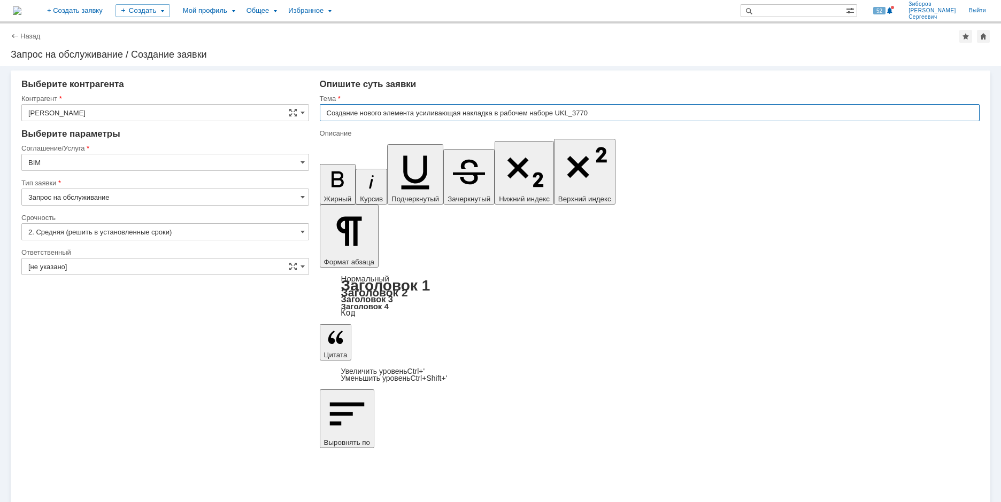
click at [495, 114] on input "Создание нового элемента усиливающая накладка в рабочем наборе UKL_3770" at bounding box center [650, 112] width 660 height 17
drag, startPoint x: 526, startPoint y: 3761, endPoint x: 553, endPoint y: 3758, distance: 27.5
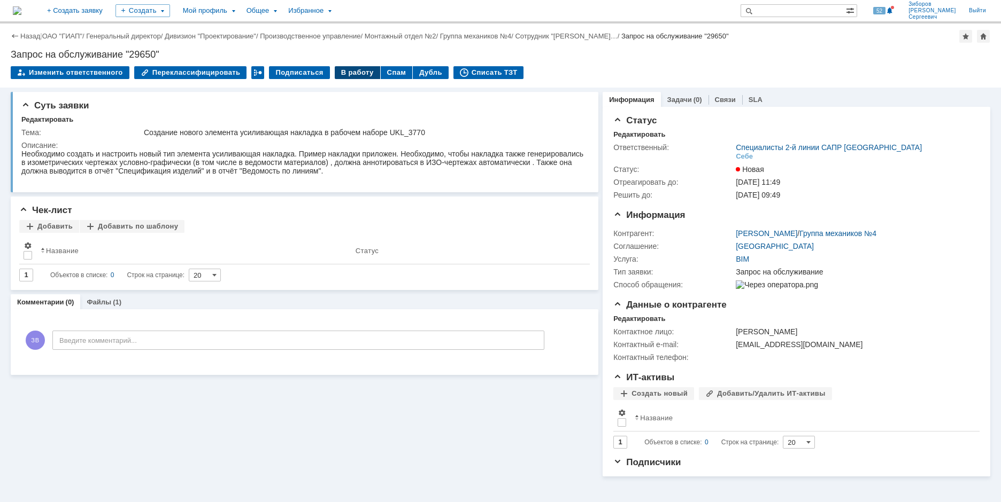
click at [351, 66] on div "В работу" at bounding box center [357, 72] width 45 height 13
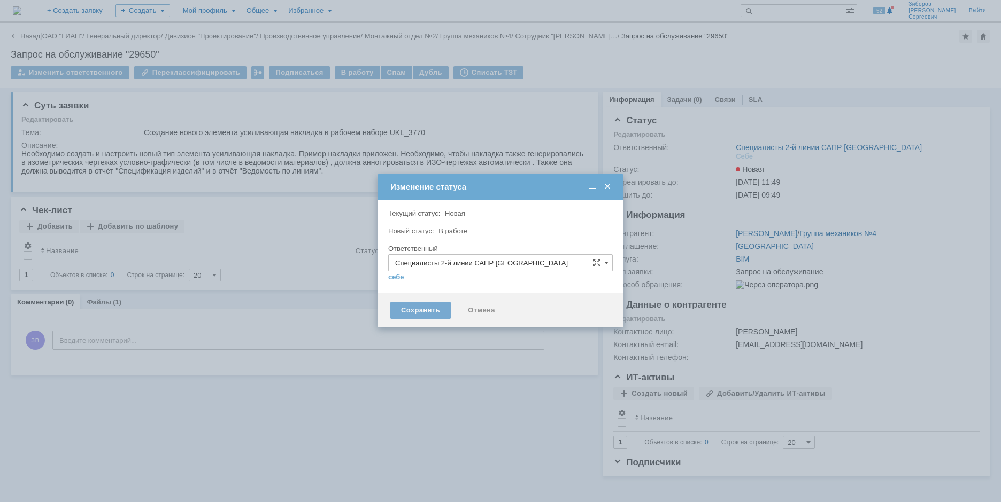
type input "[PERSON_NAME]"
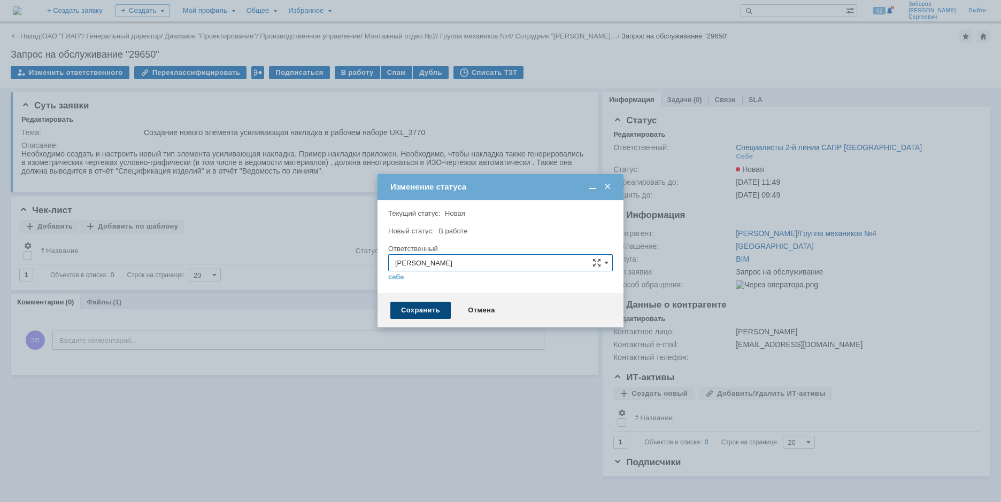
click at [413, 311] on div "Сохранить" at bounding box center [420, 310] width 60 height 17
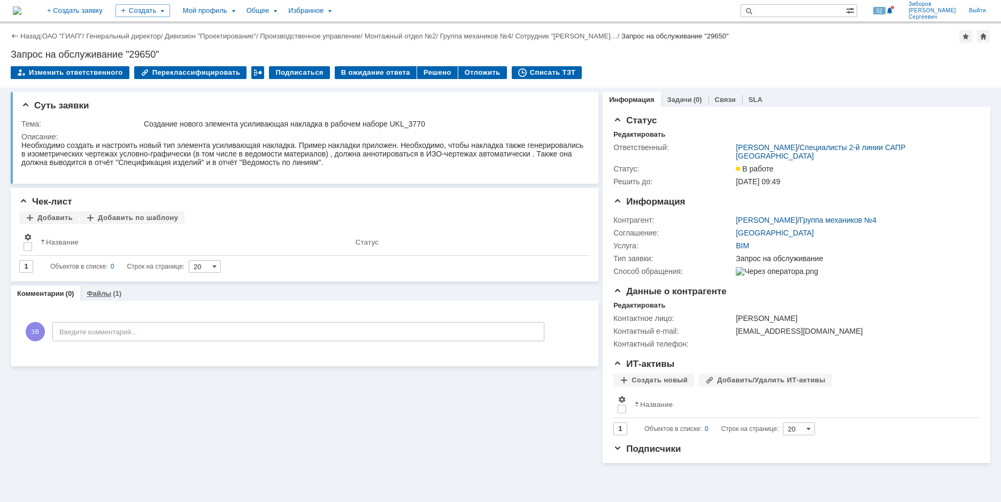
click at [109, 290] on div "Файлы (1)" at bounding box center [104, 294] width 48 height 16
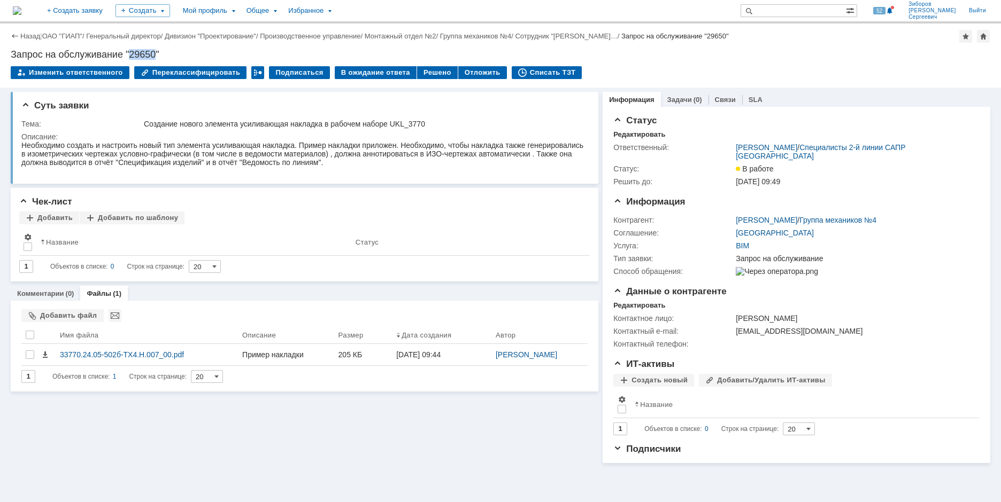
drag, startPoint x: 130, startPoint y: 54, endPoint x: 158, endPoint y: 55, distance: 28.3
click at [158, 55] on div "Запрос на обслуживание "29650"" at bounding box center [500, 54] width 979 height 11
copy div "29650"
click at [21, 12] on img at bounding box center [17, 10] width 9 height 9
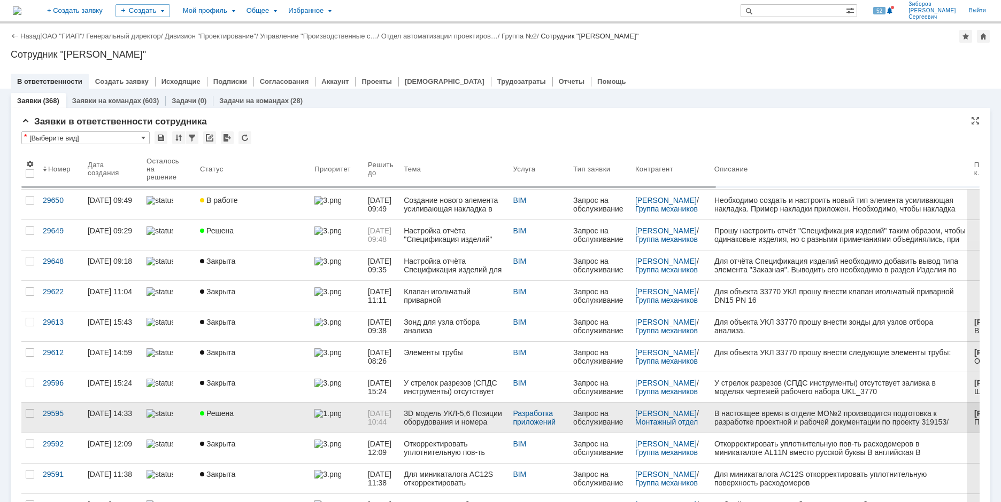
click at [207, 409] on link "Решена" at bounding box center [253, 418] width 114 height 30
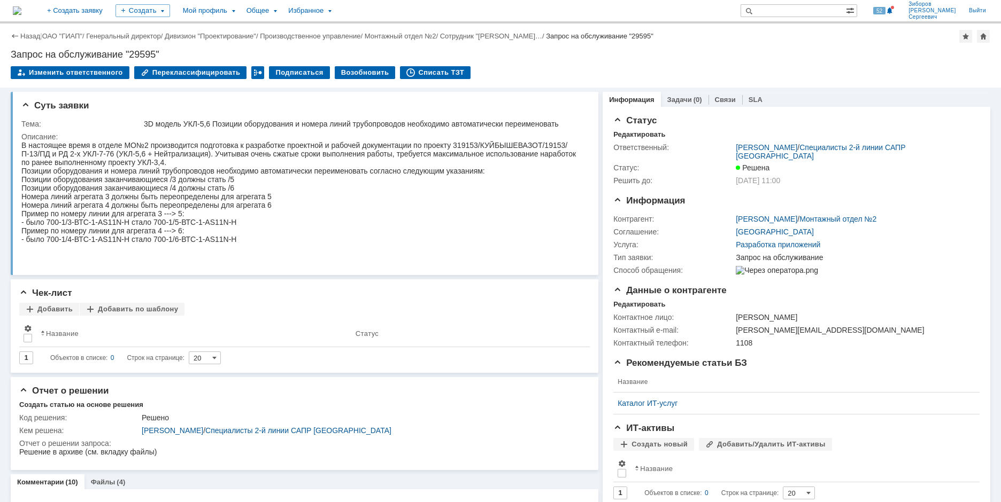
click at [21, 6] on img at bounding box center [17, 10] width 9 height 9
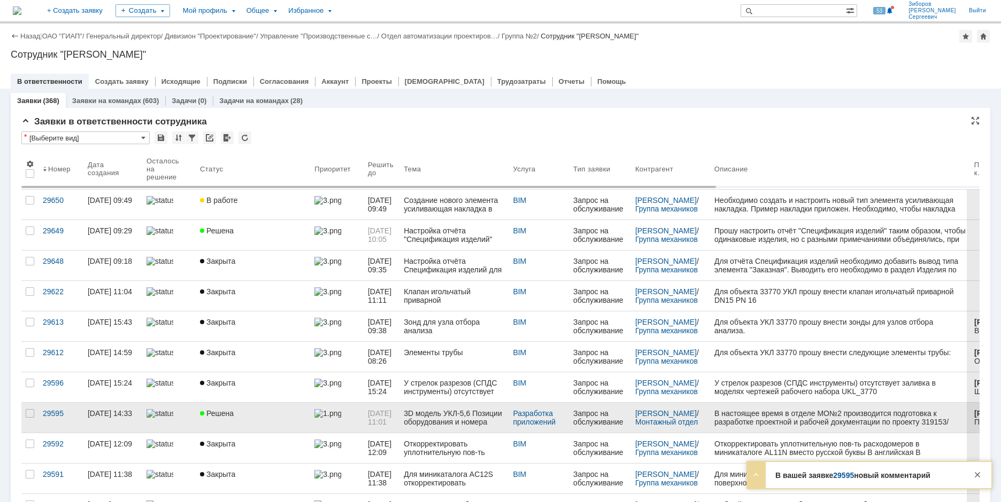
click at [248, 411] on div "Решена" at bounding box center [253, 413] width 106 height 9
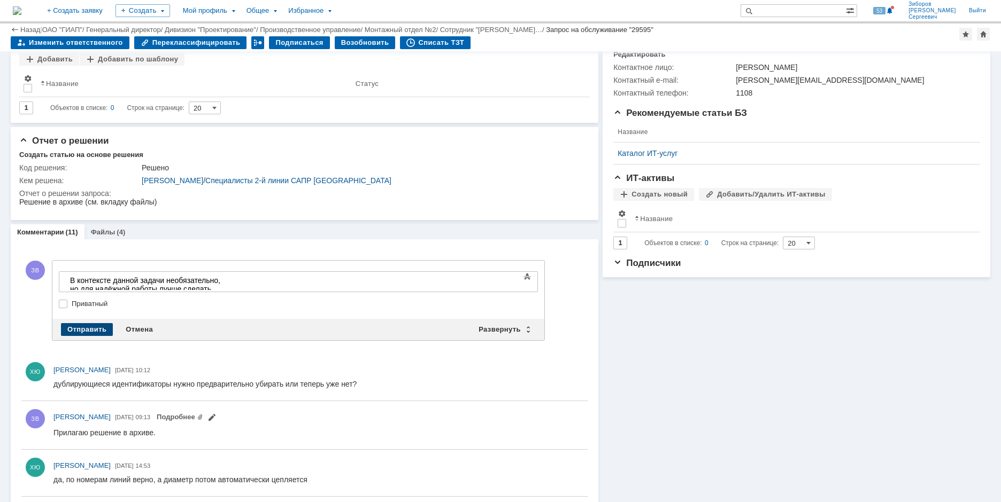
click at [98, 328] on div "Отправить" at bounding box center [87, 329] width 52 height 13
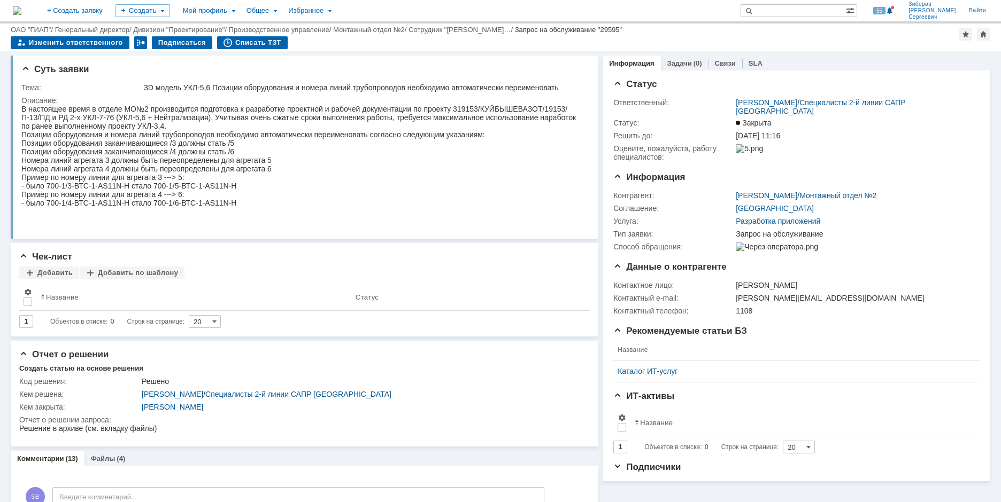
scroll to position [214, 0]
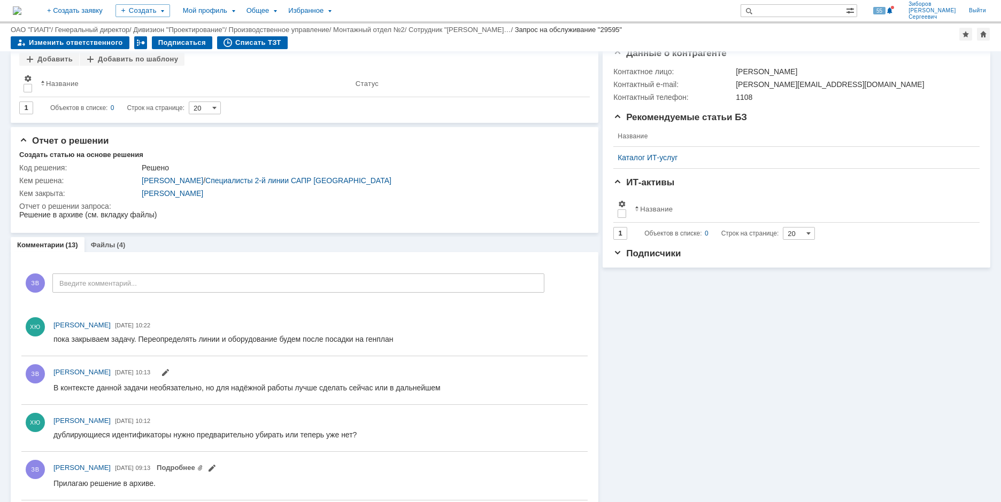
click at [21, 6] on img at bounding box center [17, 10] width 9 height 9
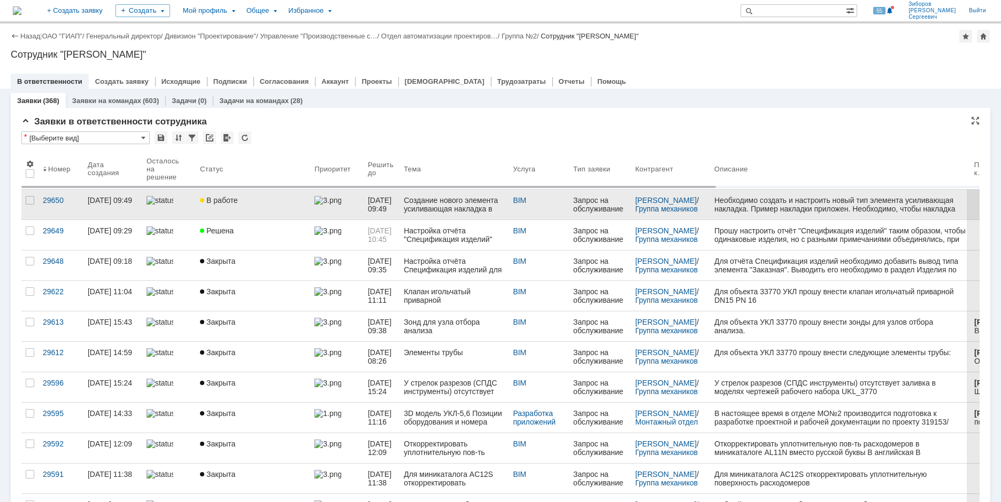
click at [233, 195] on link "В работе" at bounding box center [253, 205] width 114 height 30
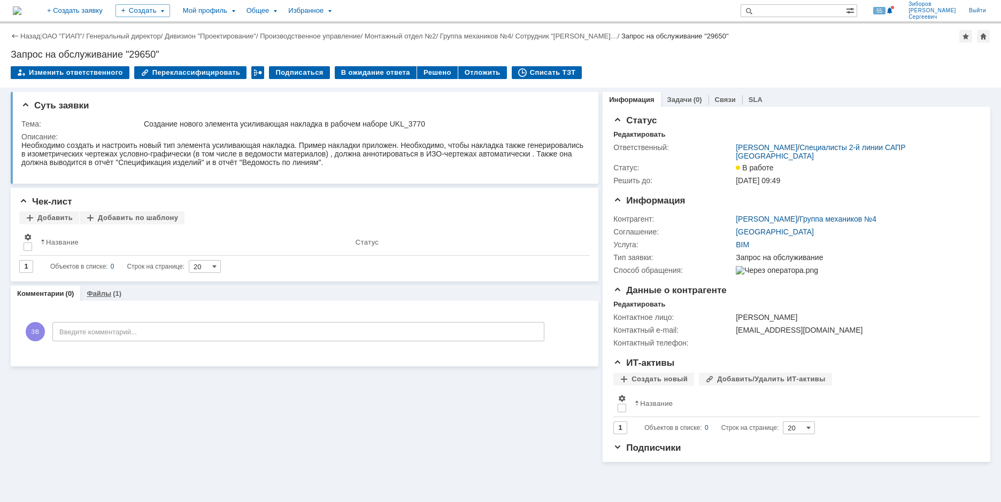
click at [108, 293] on link "Файлы" at bounding box center [99, 294] width 25 height 8
